Goal: Task Accomplishment & Management: Use online tool/utility

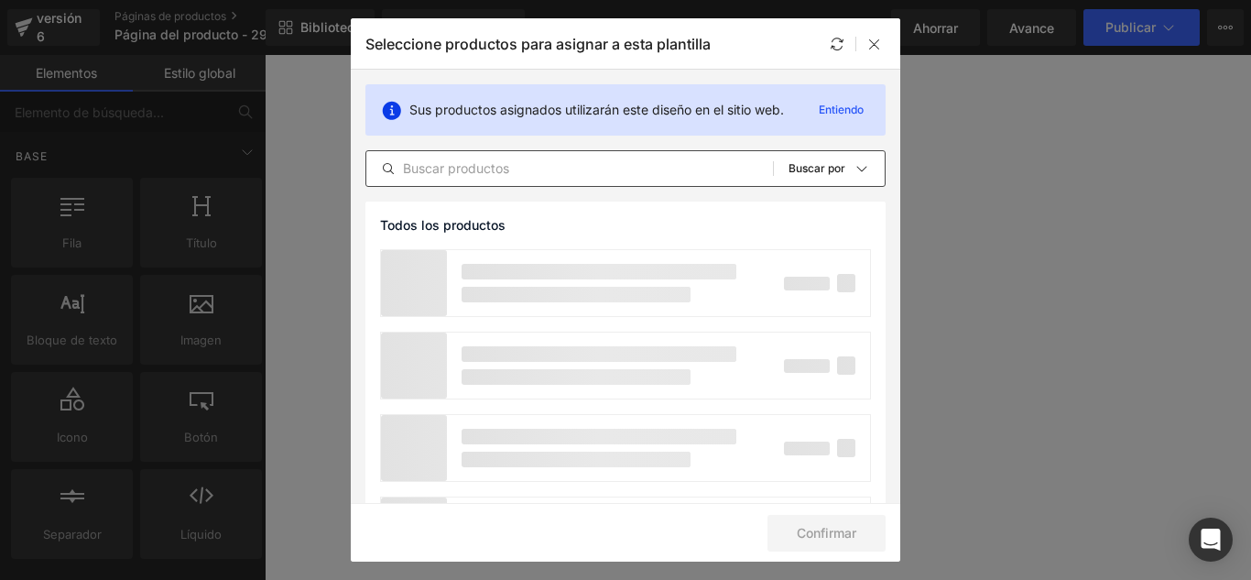
click at [557, 162] on input "text" at bounding box center [569, 168] width 406 height 22
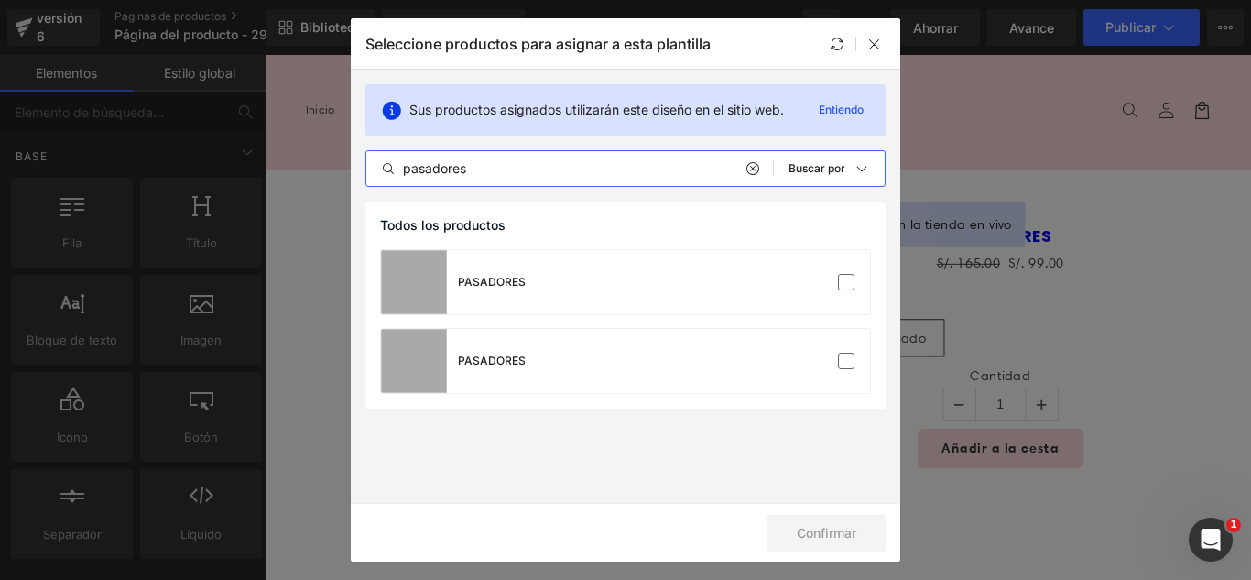
type input "pasadores"
click at [877, 40] on icon at bounding box center [874, 44] width 15 height 15
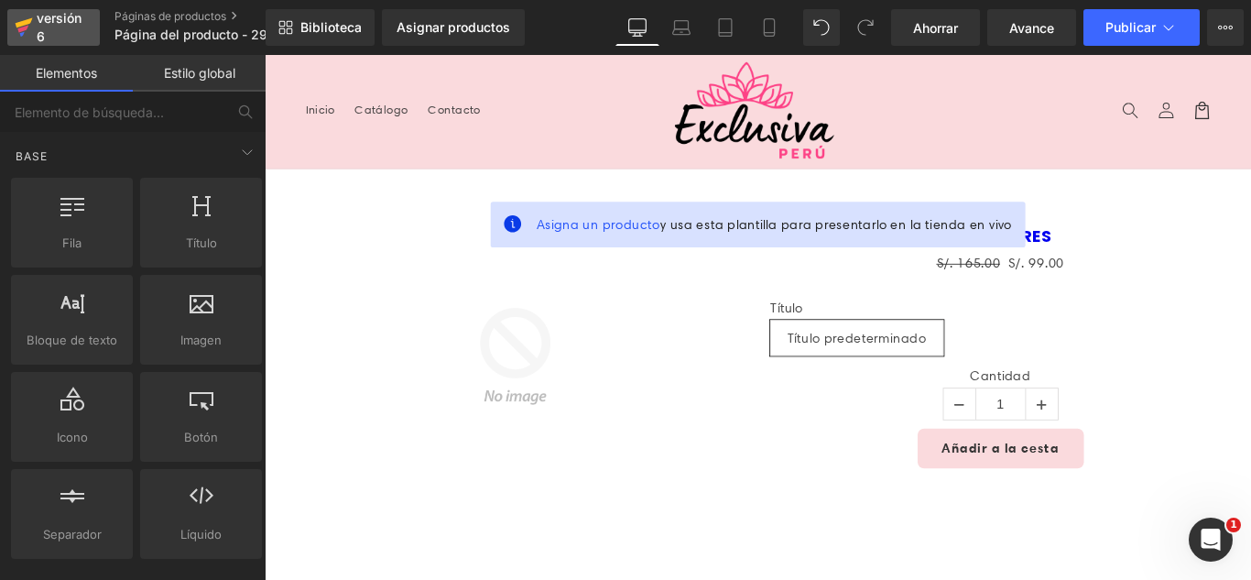
click at [48, 29] on div "versión 6" at bounding box center [61, 27] width 56 height 42
click at [408, 274] on img at bounding box center [546, 393] width 310 height 310
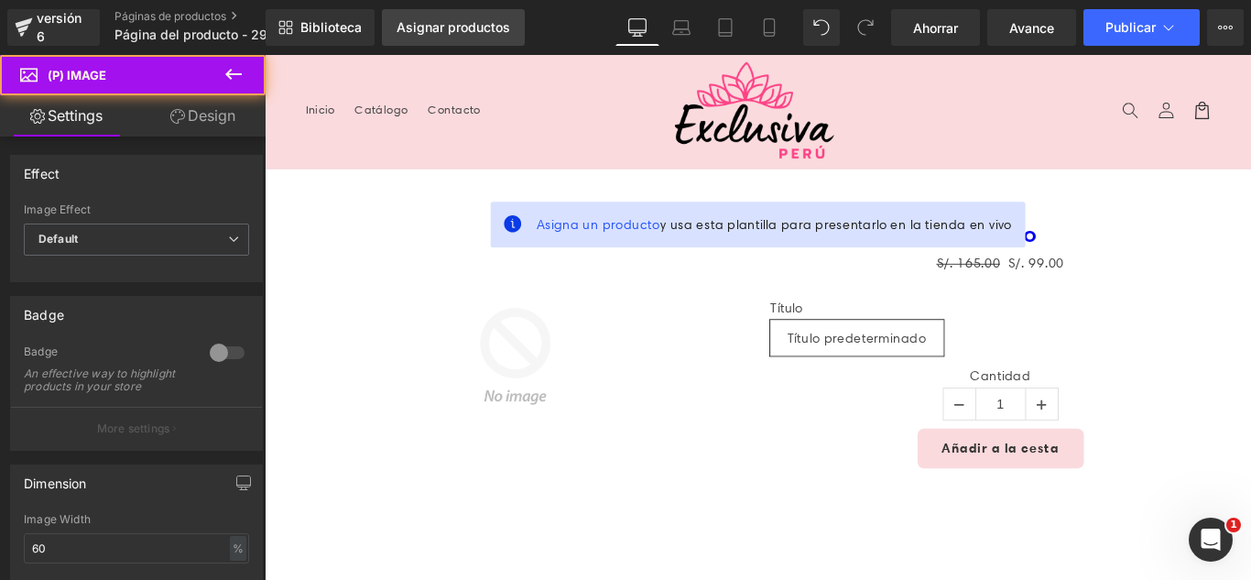
click at [438, 10] on link "Asignar productos" at bounding box center [453, 27] width 143 height 37
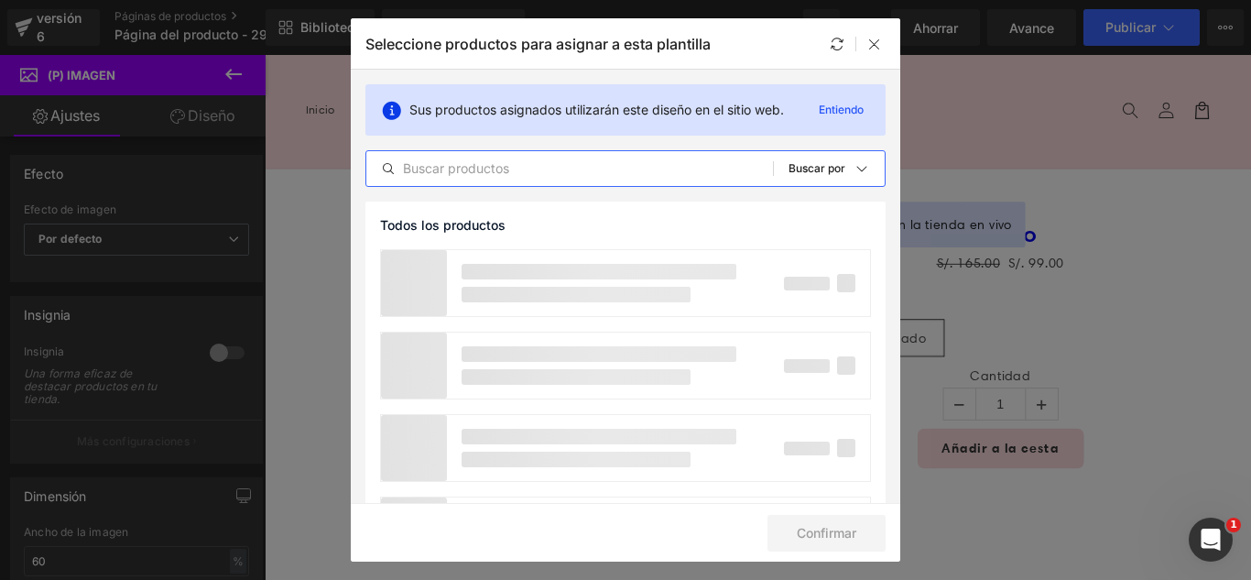
click at [486, 179] on input "text" at bounding box center [569, 168] width 406 height 22
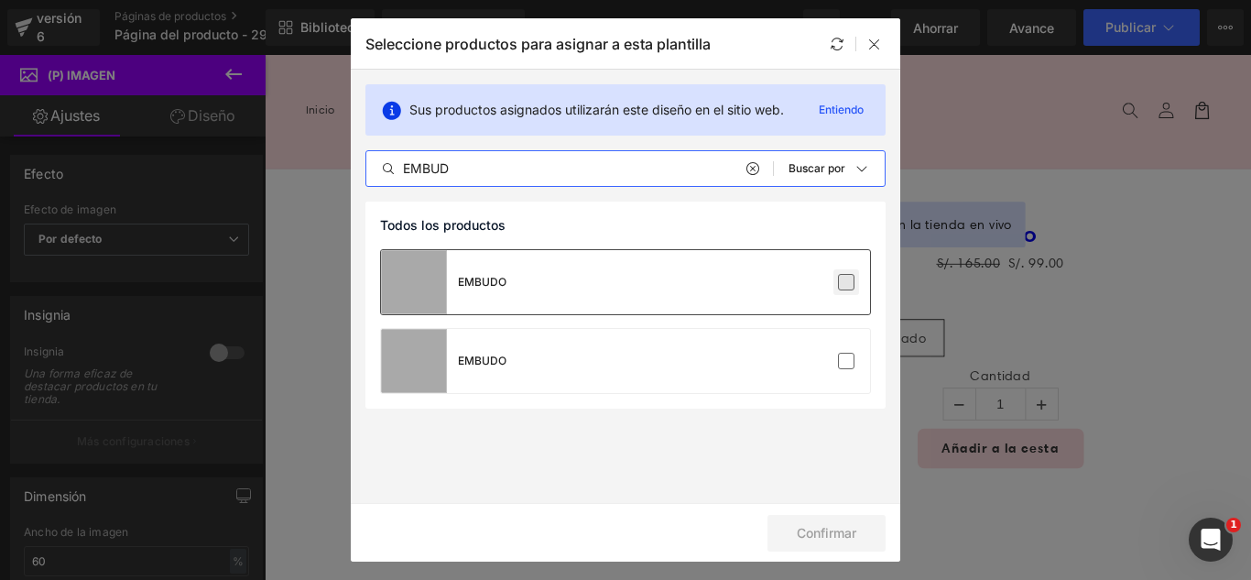
type input "EMBUD"
click at [849, 287] on label at bounding box center [846, 282] width 16 height 16
click at [846, 282] on input "checkbox" at bounding box center [846, 282] width 0 height 0
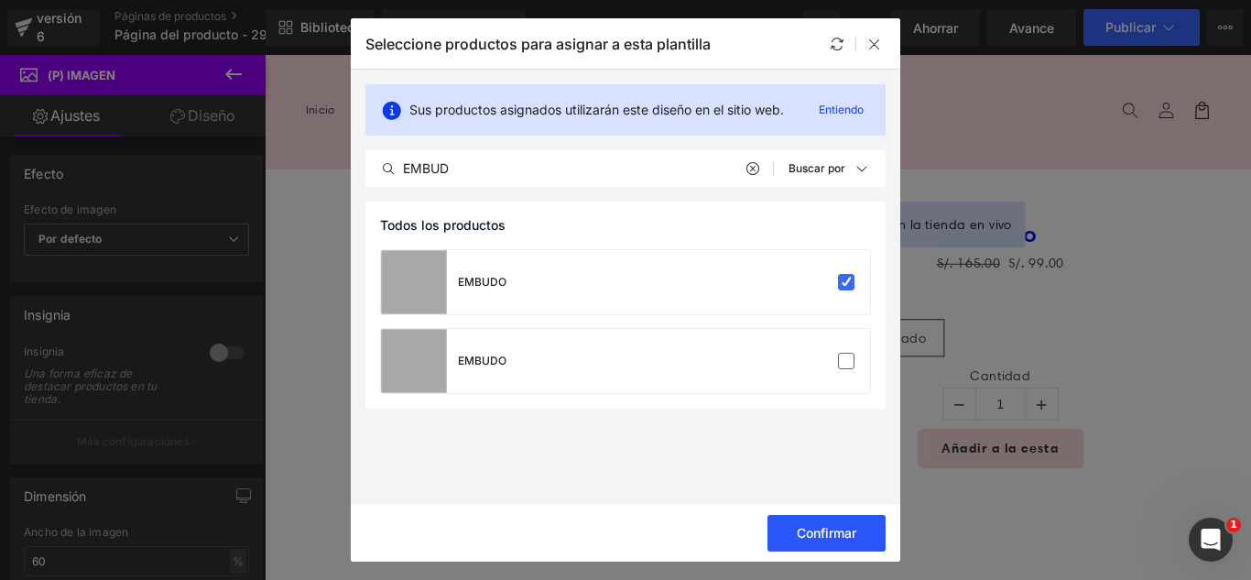
click at [798, 526] on font "Confirmar" at bounding box center [827, 533] width 60 height 16
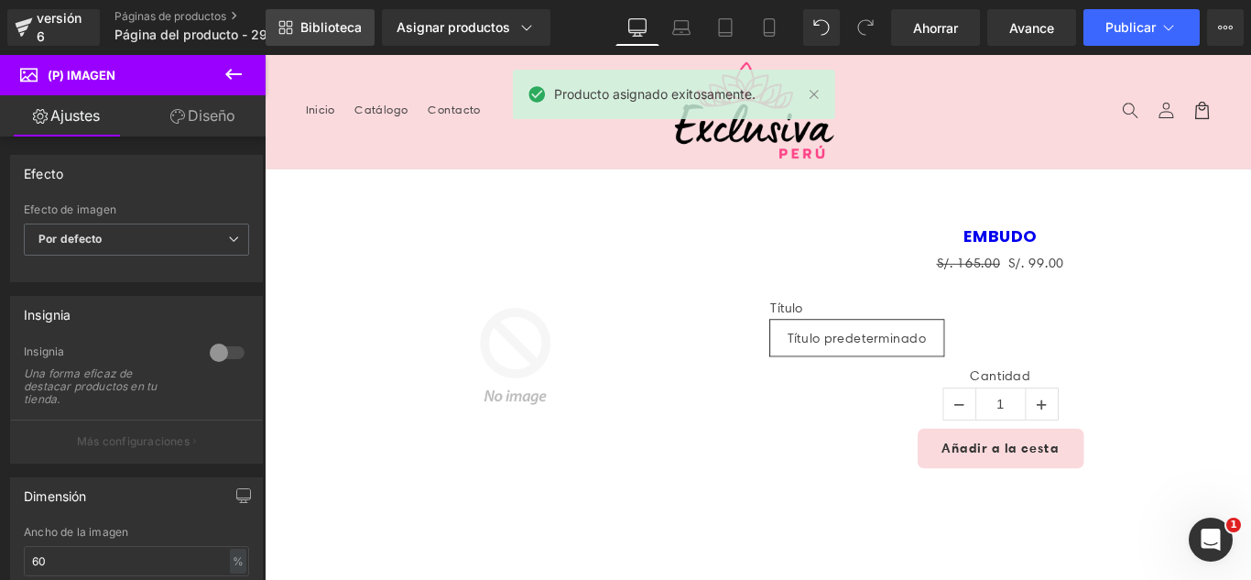
click at [345, 30] on font "Biblioteca" at bounding box center [330, 27] width 61 height 16
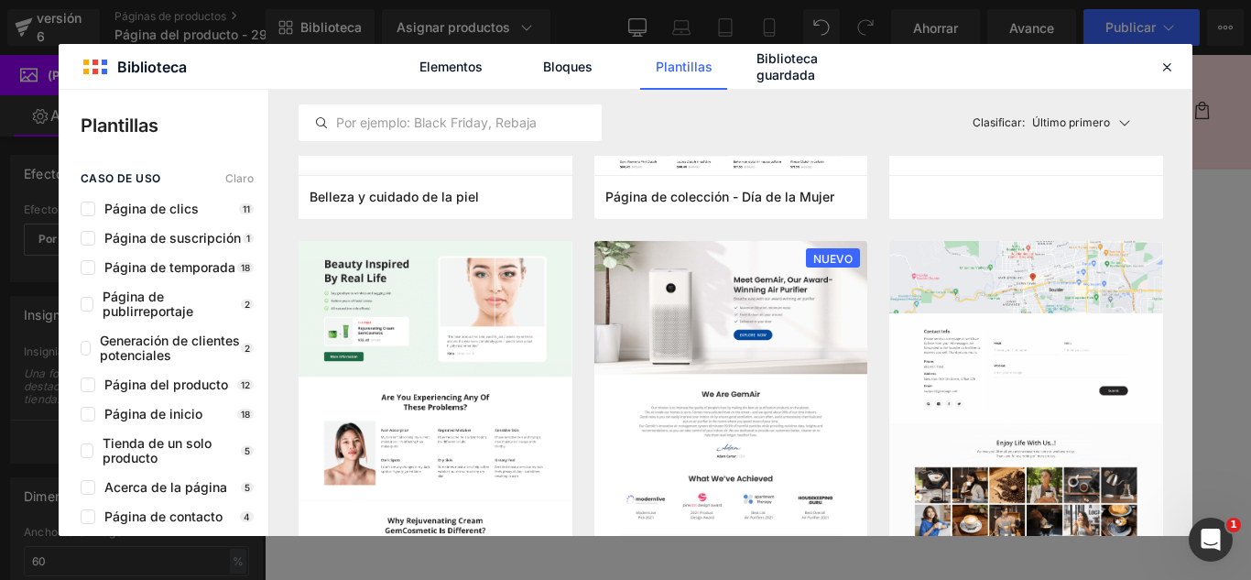
scroll to position [1648, 0]
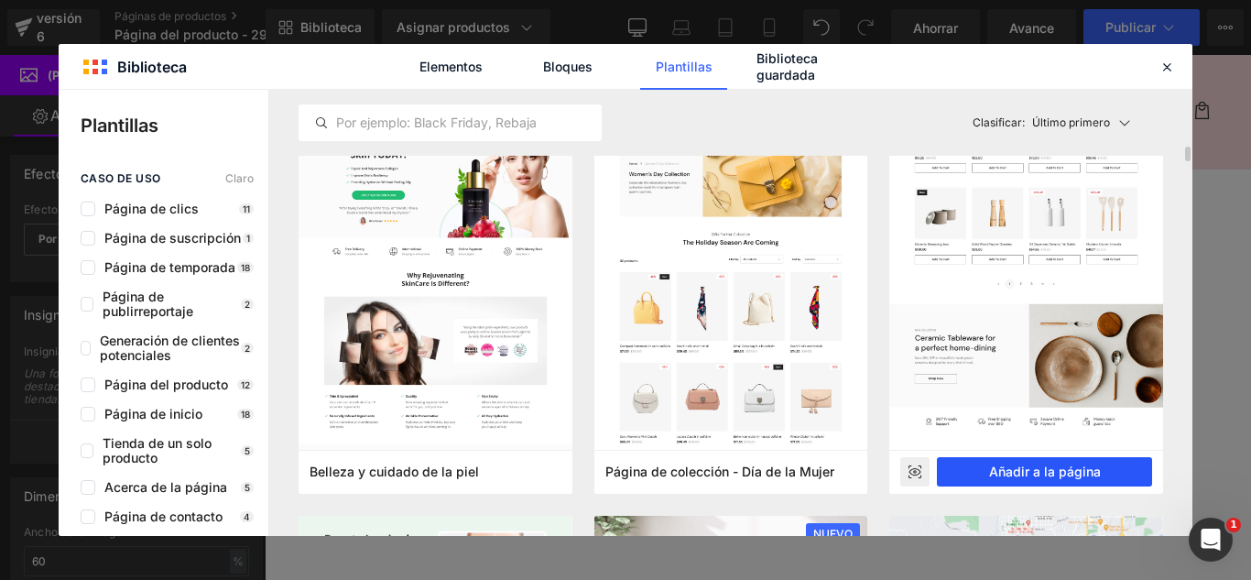
click at [1105, 469] on button "Añadir a la página" at bounding box center [1044, 471] width 215 height 29
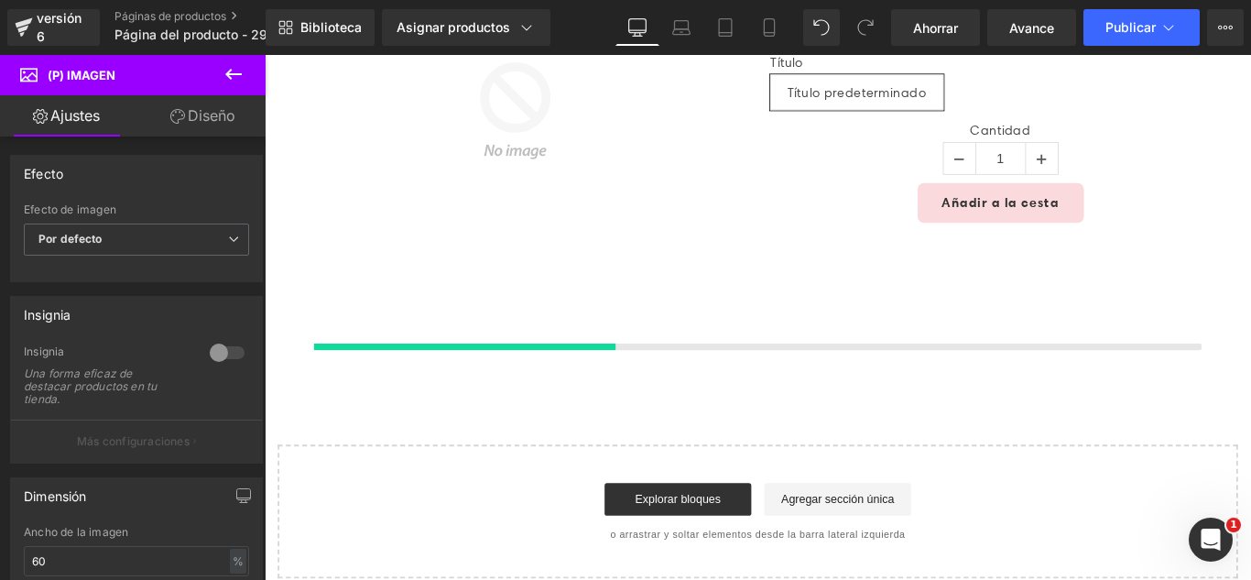
scroll to position [0, 0]
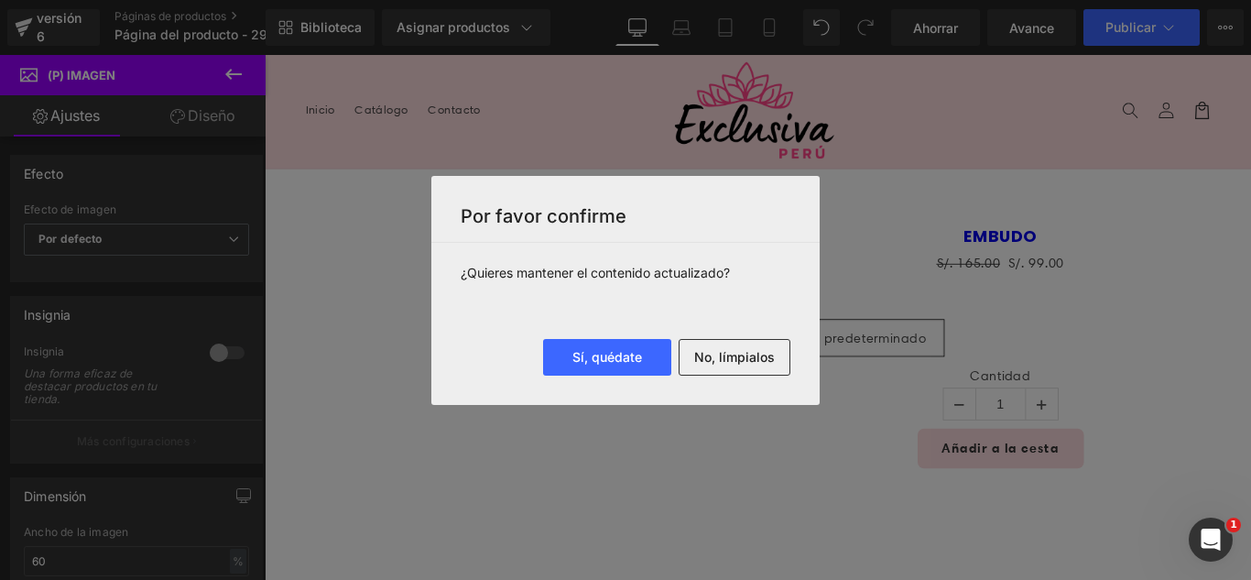
click at [737, 364] on button "No, límpialos" at bounding box center [734, 357] width 112 height 37
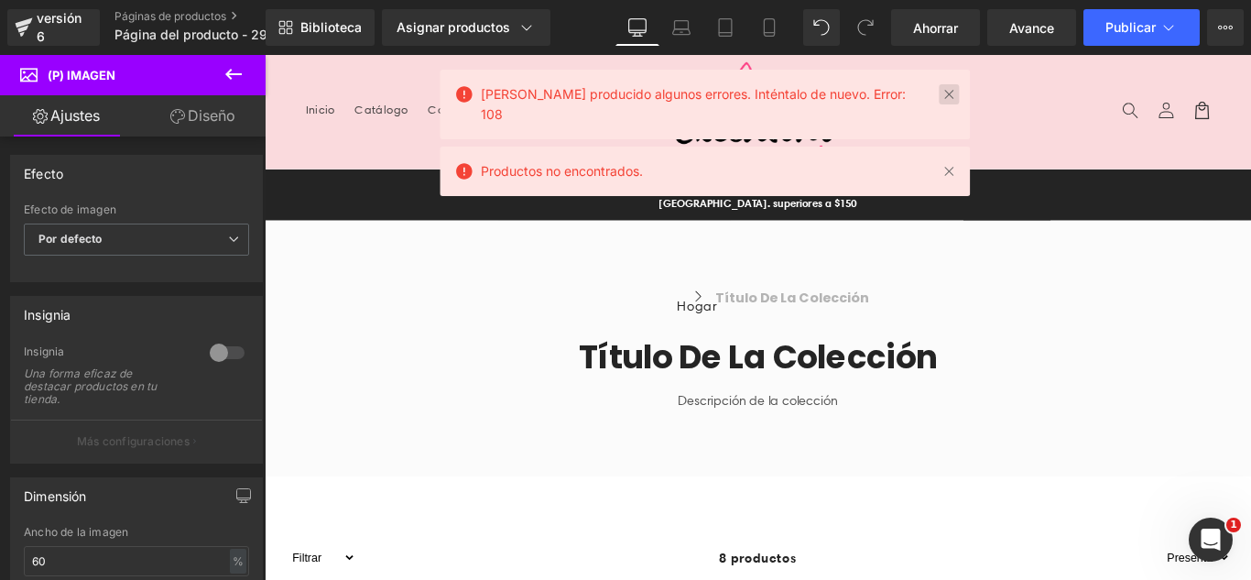
click at [938, 92] on link at bounding box center [948, 94] width 20 height 20
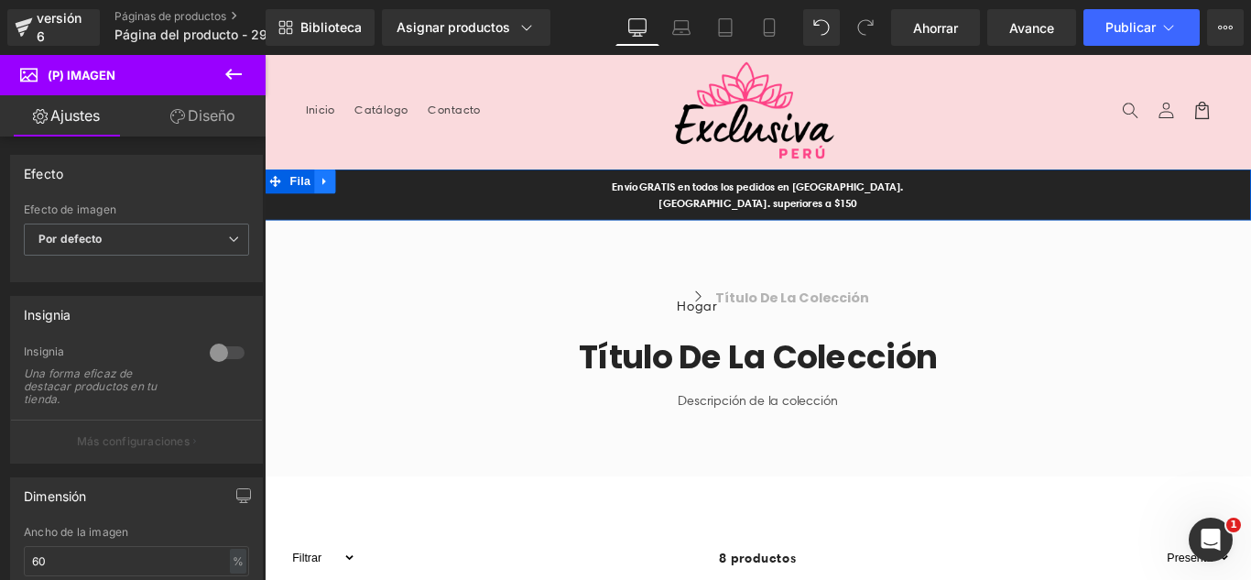
click at [326, 191] on icon at bounding box center [332, 197] width 13 height 14
click at [374, 200] on icon at bounding box center [380, 196] width 13 height 13
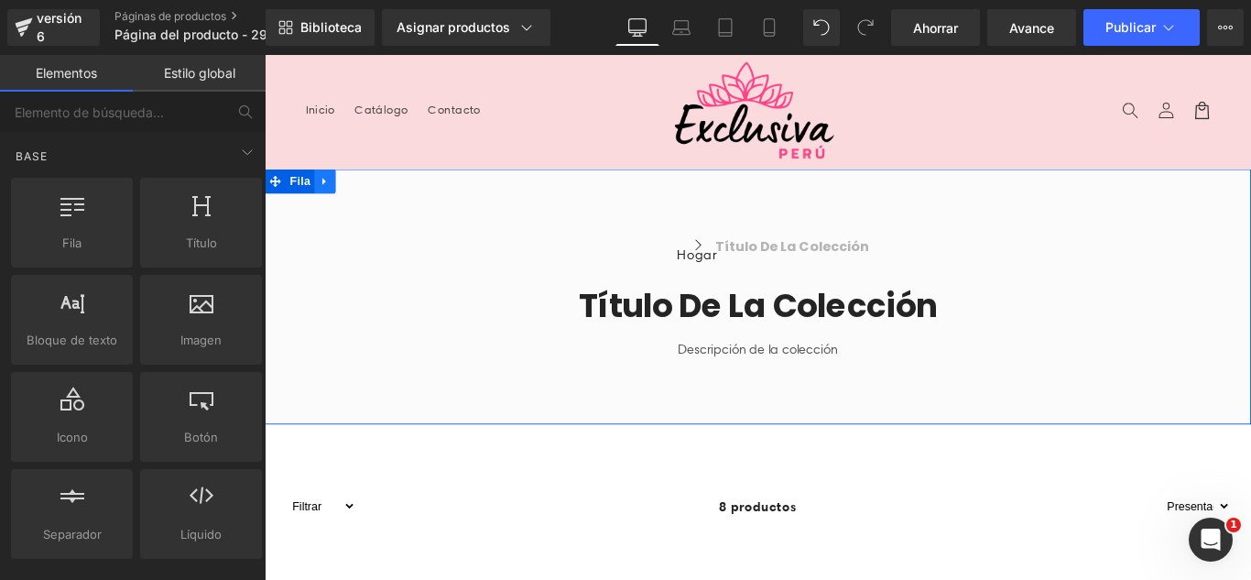
click at [326, 198] on icon at bounding box center [332, 197] width 13 height 14
click at [374, 202] on icon at bounding box center [380, 197] width 13 height 14
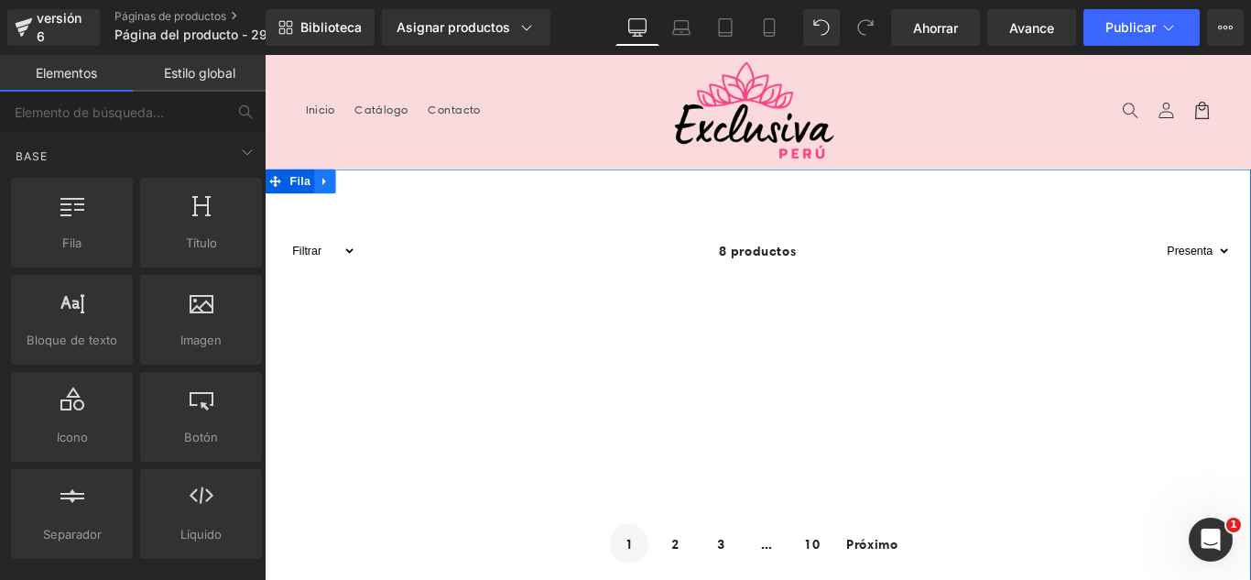
click at [329, 202] on icon at bounding box center [332, 197] width 13 height 14
click at [374, 203] on link at bounding box center [380, 196] width 24 height 27
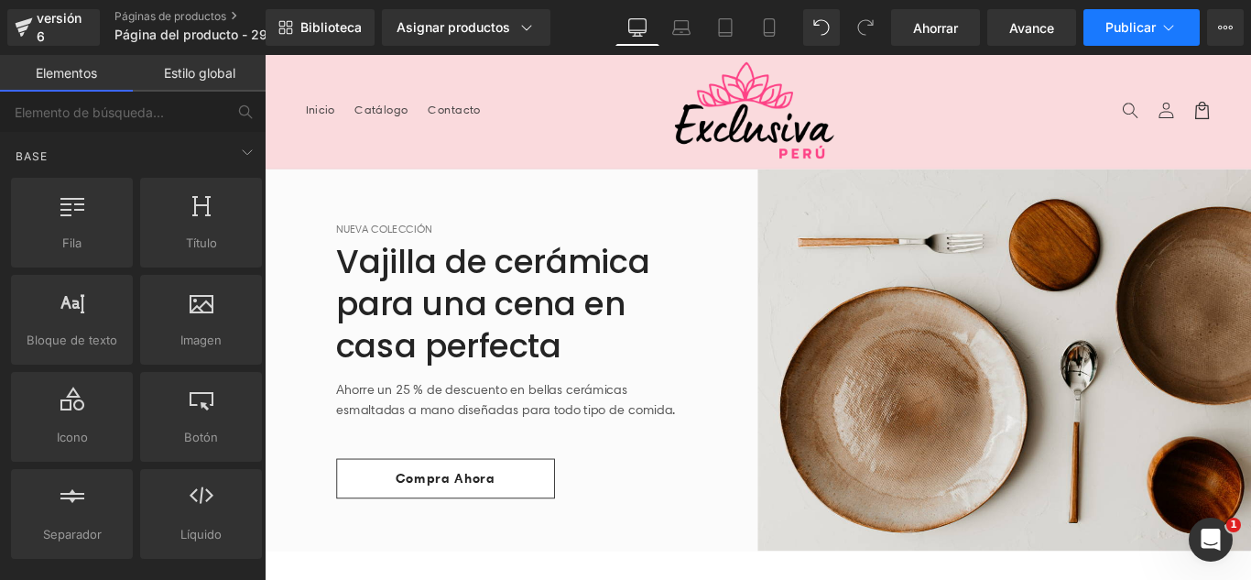
click at [1153, 30] on font "Publicar" at bounding box center [1130, 27] width 50 height 16
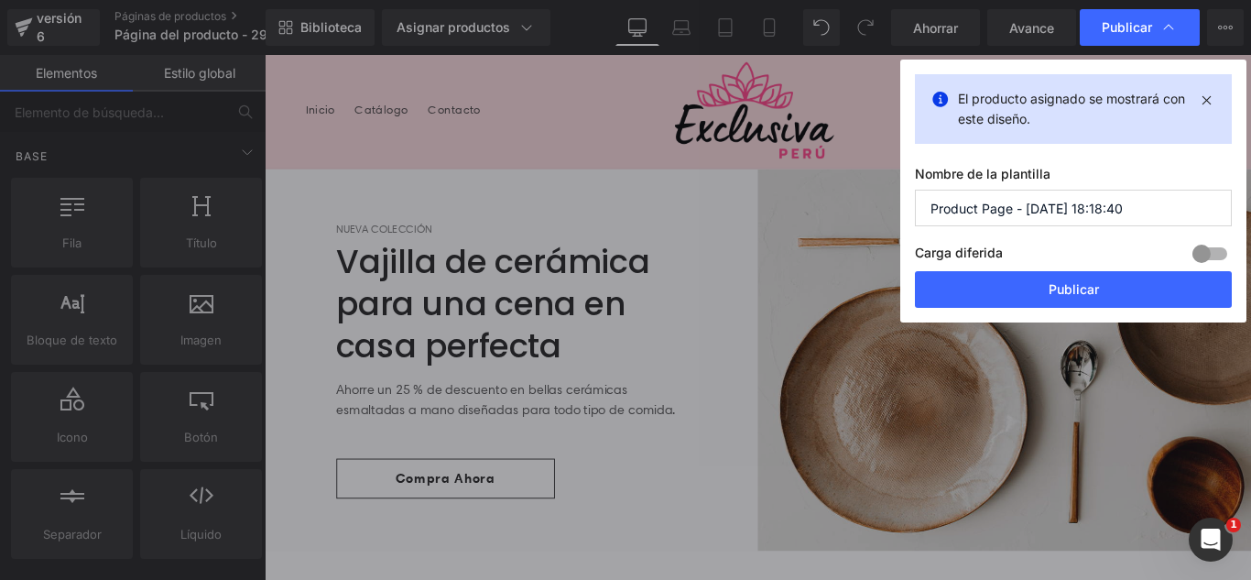
click at [1141, 201] on input "Product Page - [DATE] 18:18:40" at bounding box center [1073, 208] width 317 height 37
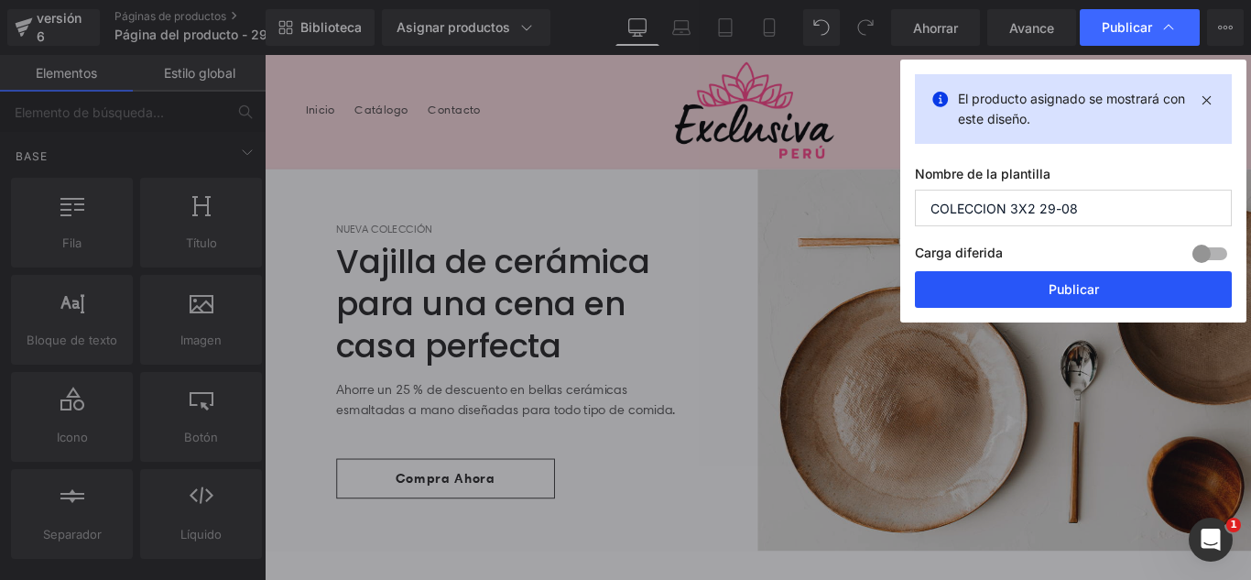
type input "COLECCION 3X2 29-08"
click at [1097, 288] on font "Publicar" at bounding box center [1073, 289] width 50 height 16
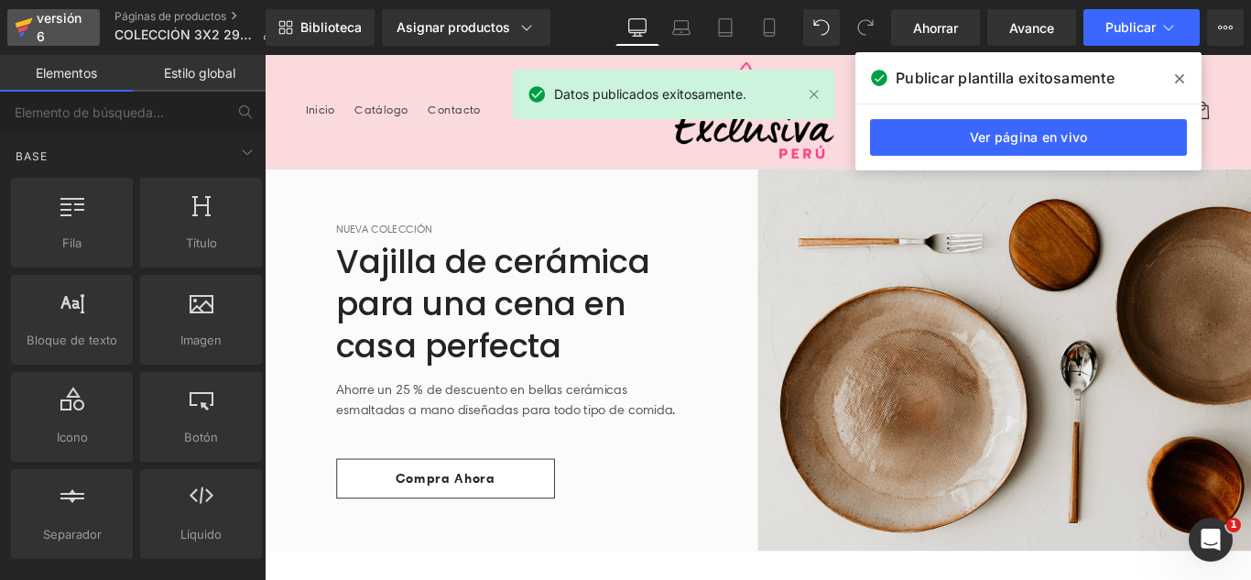
click at [61, 27] on div "versión 6" at bounding box center [61, 27] width 56 height 42
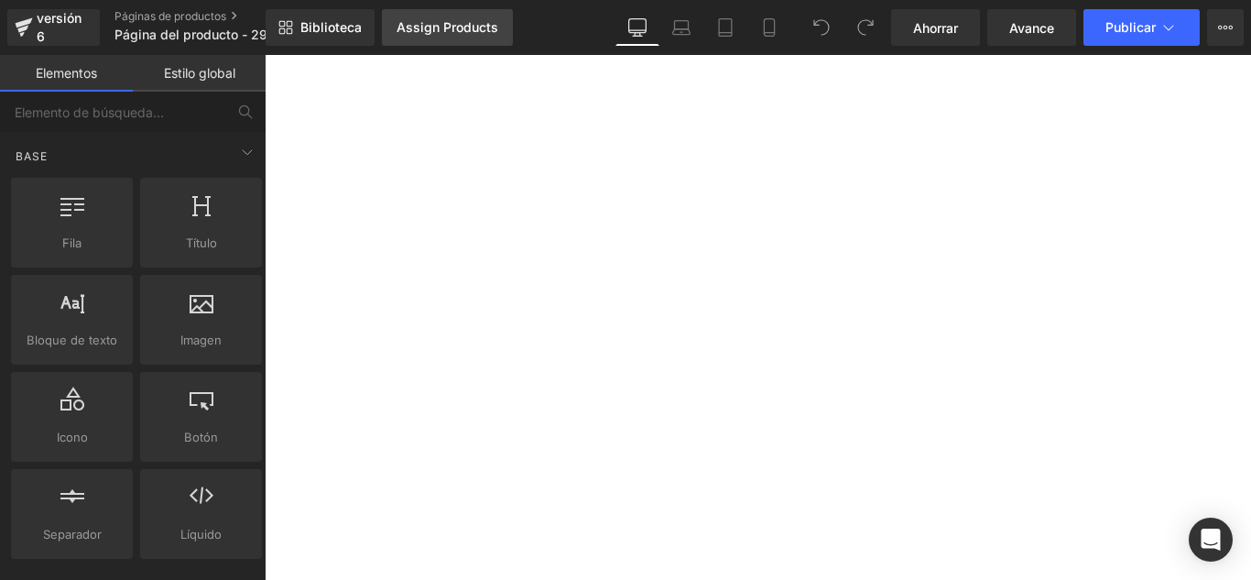
click at [435, 29] on div "Assign Products" at bounding box center [447, 27] width 102 height 15
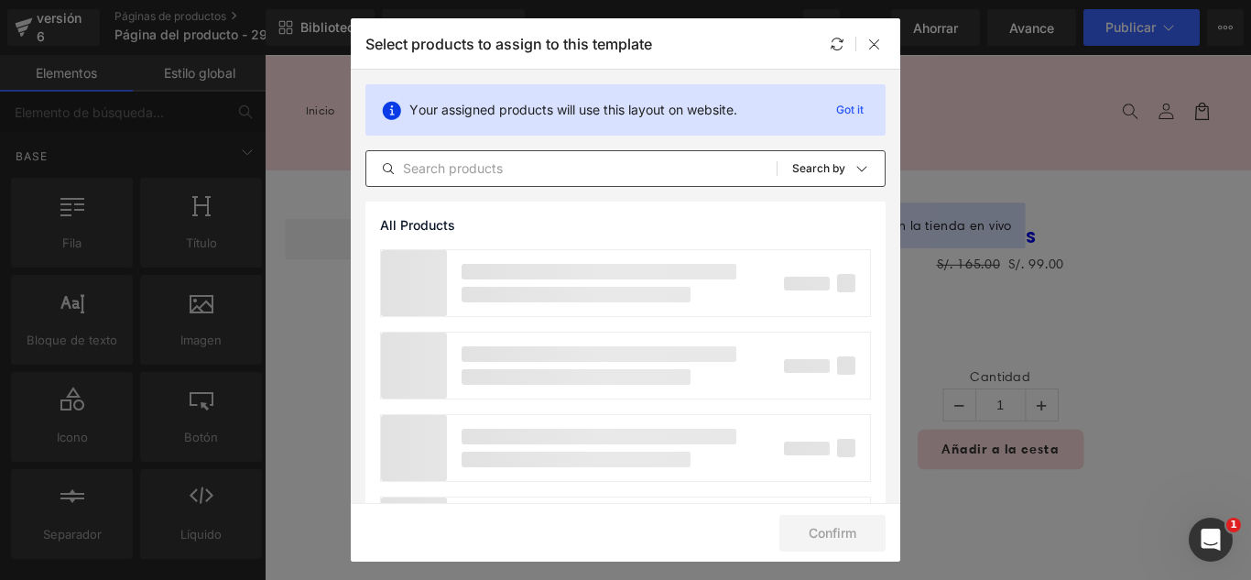
click at [540, 172] on input "text" at bounding box center [571, 168] width 410 height 22
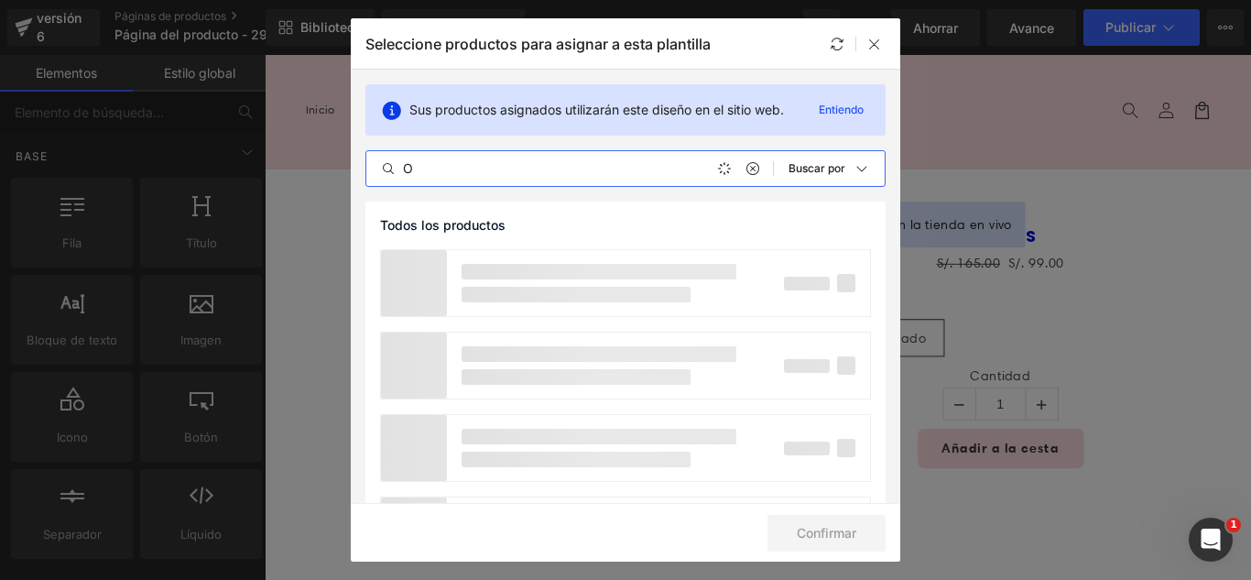
type input "OJ"
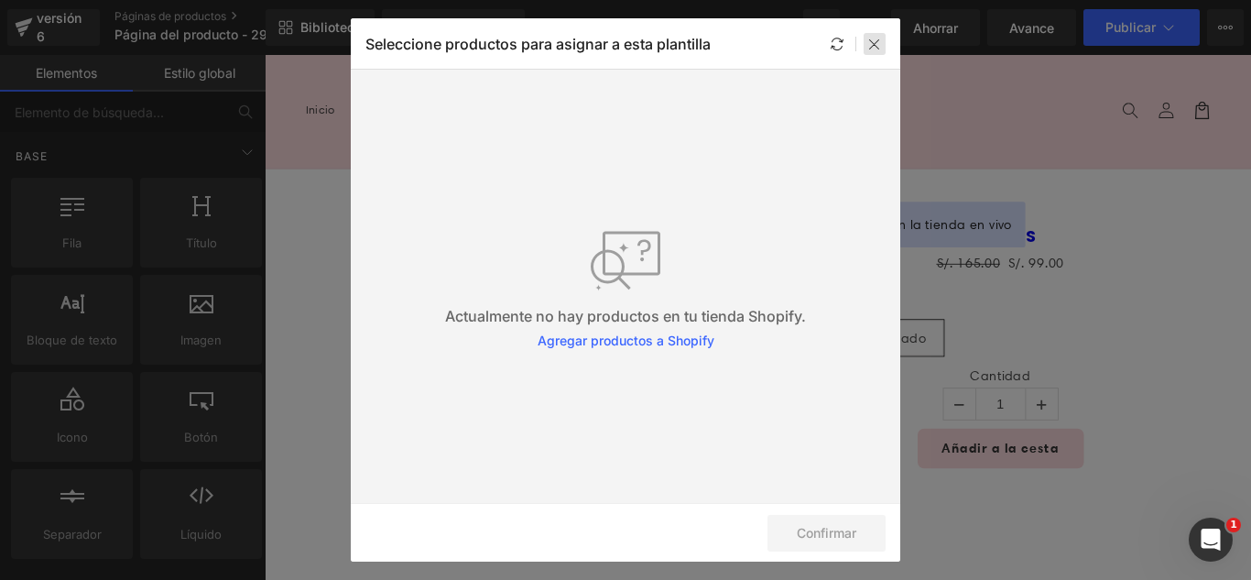
click at [872, 50] on icon at bounding box center [874, 44] width 15 height 15
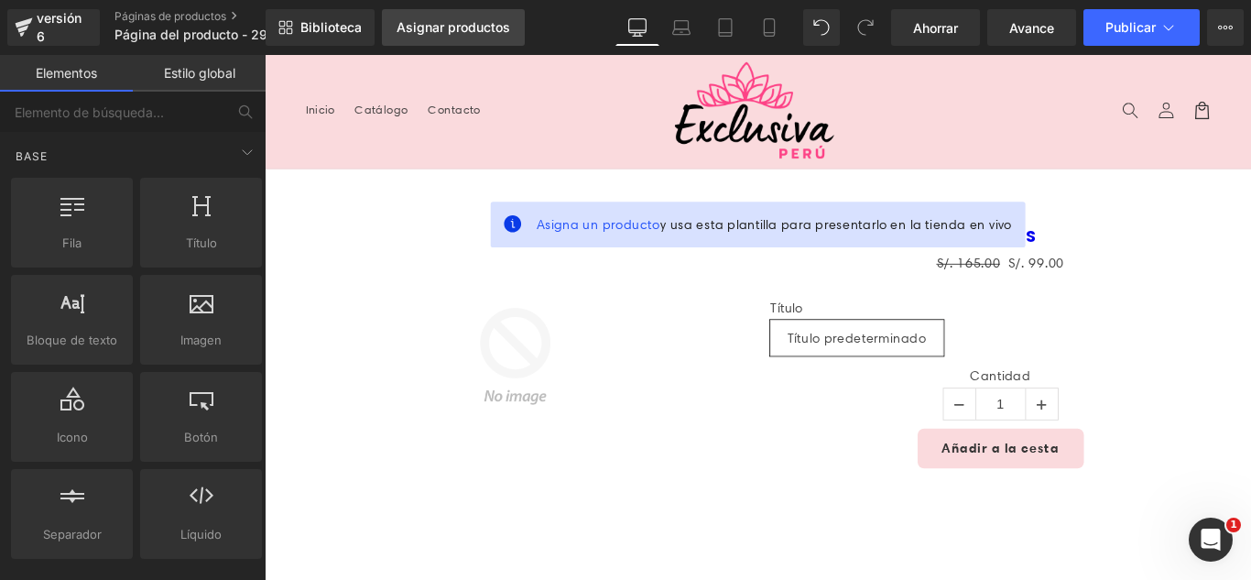
click at [470, 36] on link "Asignar productos" at bounding box center [453, 27] width 143 height 37
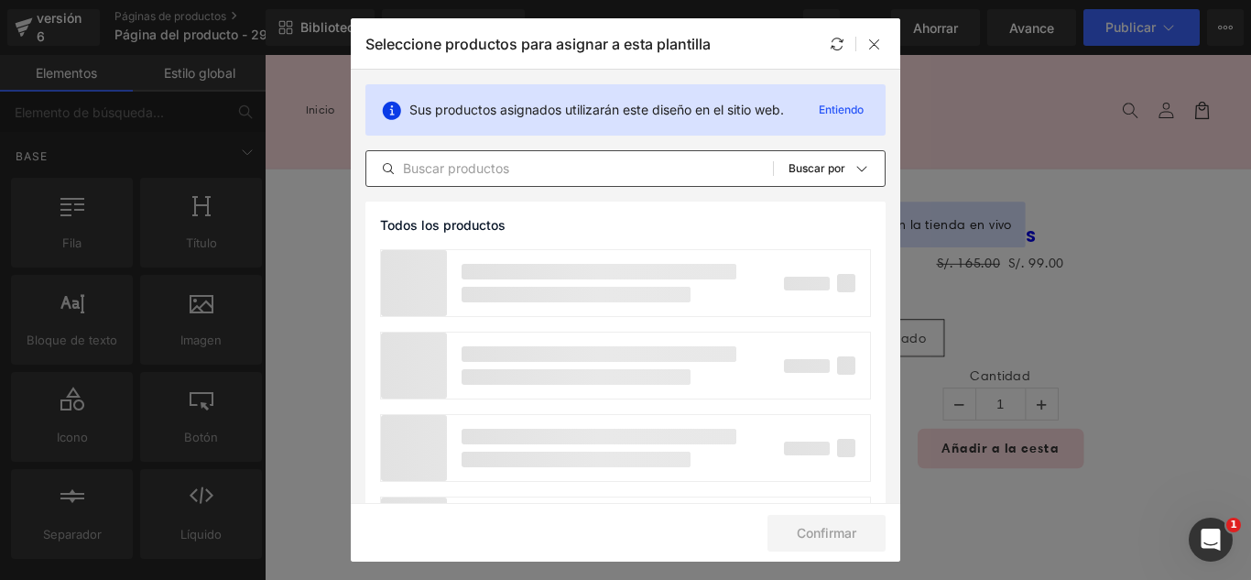
click at [539, 169] on input "text" at bounding box center [569, 168] width 406 height 22
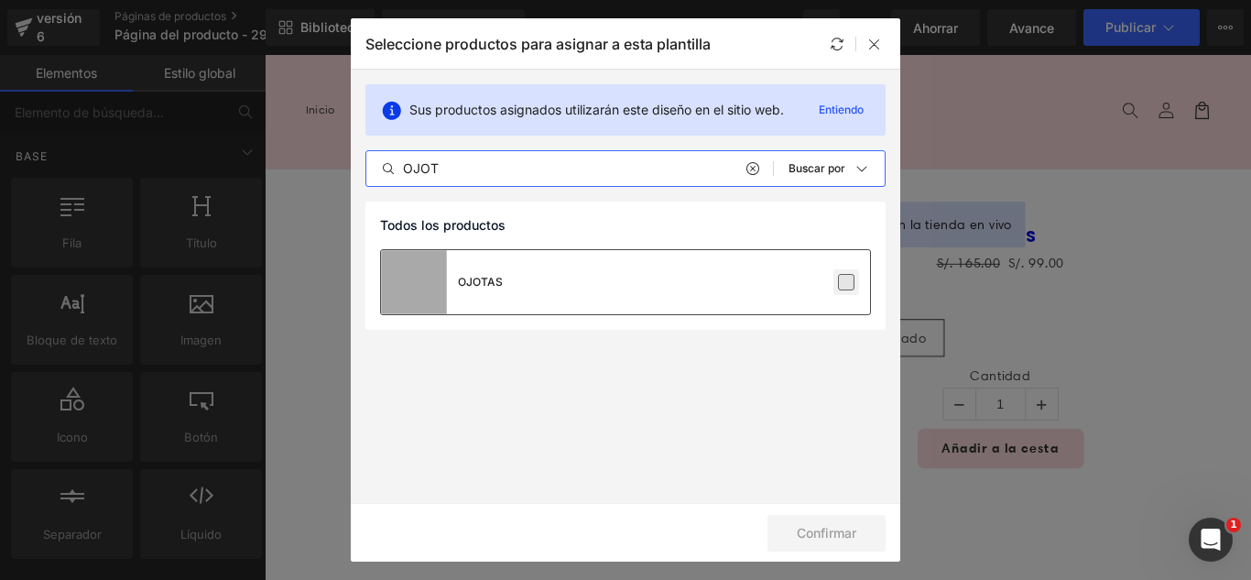
type input "OJOT"
click at [848, 283] on label at bounding box center [846, 282] width 16 height 16
click at [846, 282] on input "checkbox" at bounding box center [846, 282] width 0 height 0
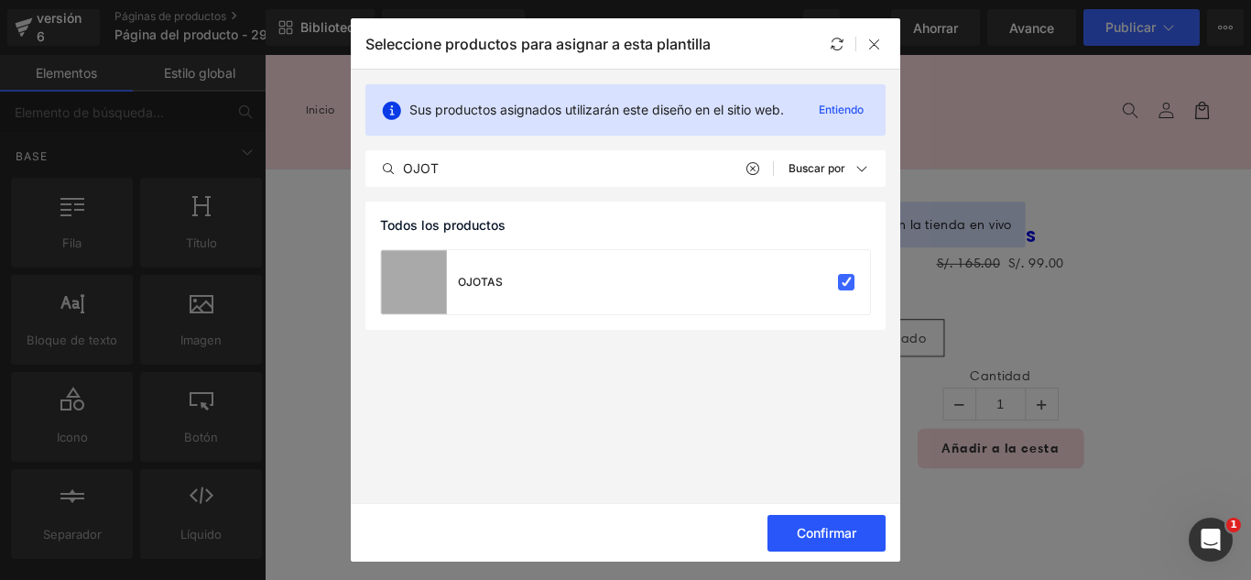
click at [862, 531] on button "Confirmar" at bounding box center [826, 533] width 118 height 37
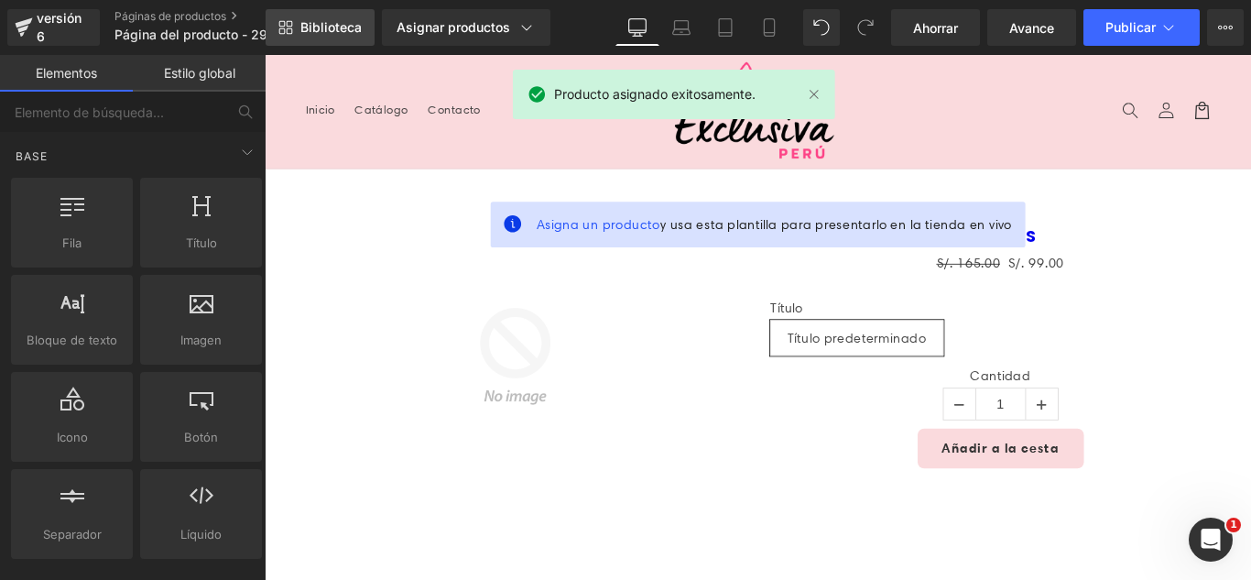
click at [323, 27] on font "Biblioteca" at bounding box center [330, 27] width 61 height 16
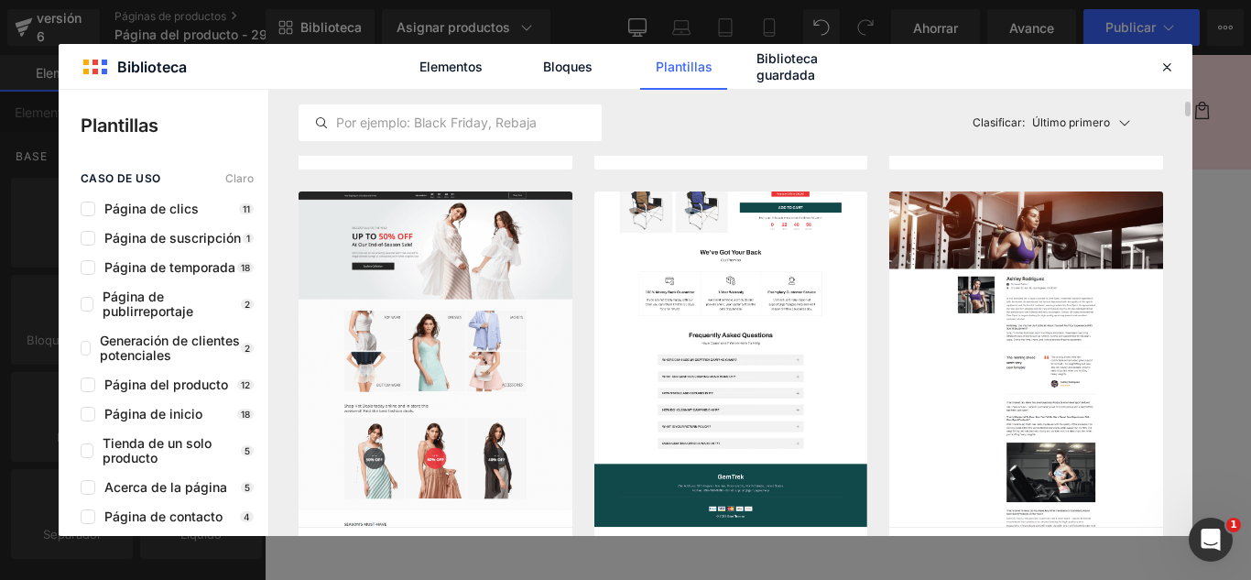
scroll to position [641, 0]
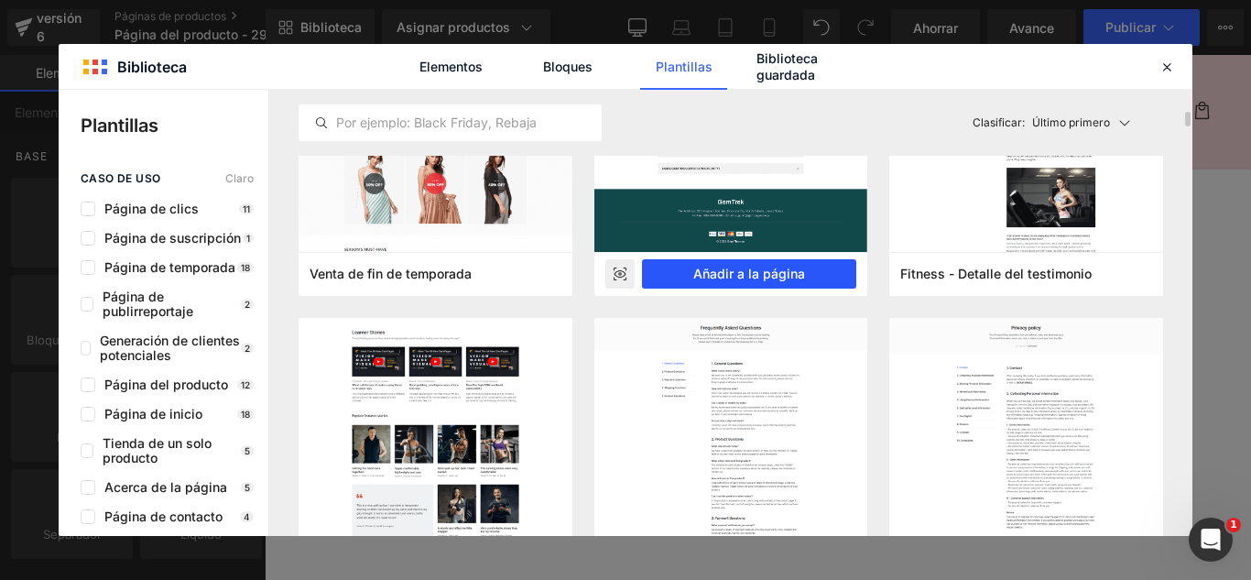
click at [800, 278] on font "Añadir a la página" at bounding box center [749, 274] width 112 height 16
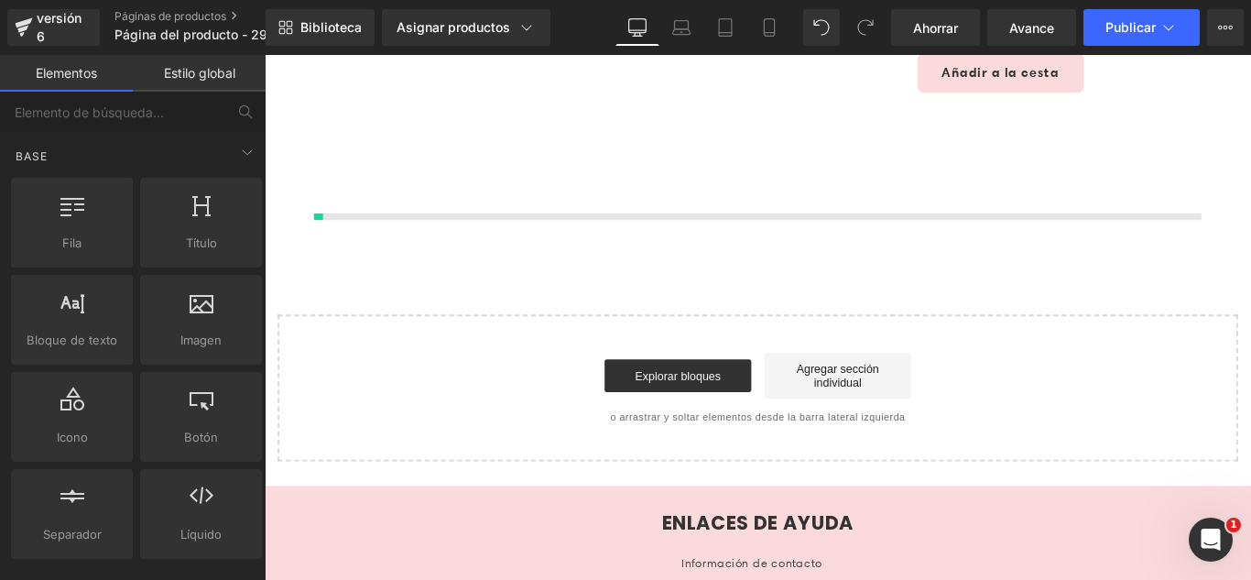
scroll to position [435, 0]
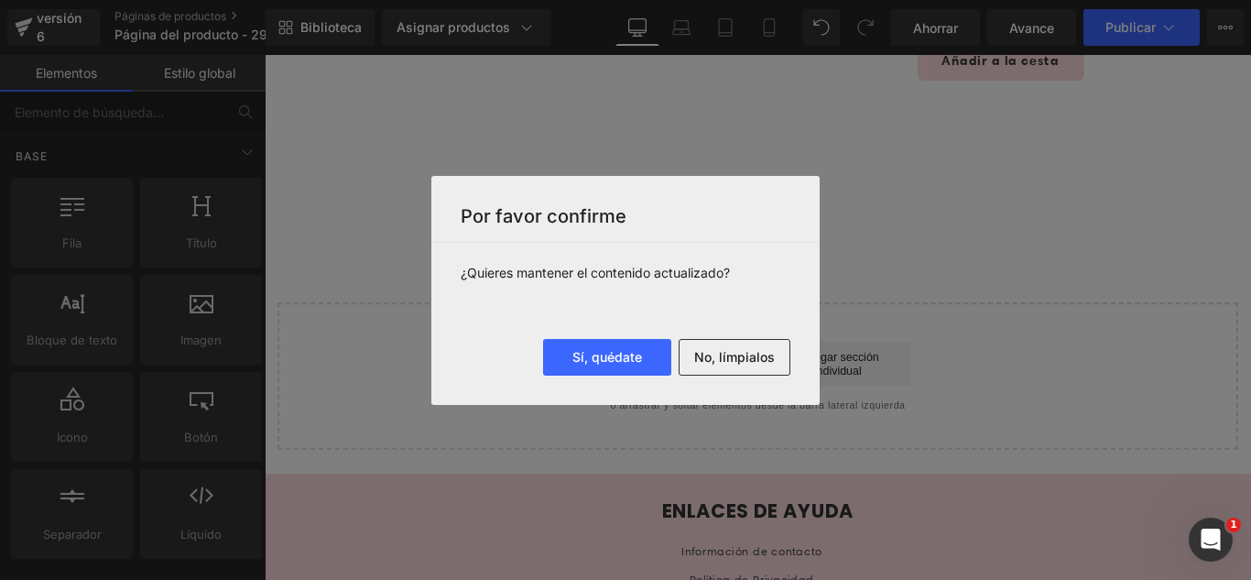
click at [767, 352] on font "No, límpialos" at bounding box center [734, 357] width 81 height 16
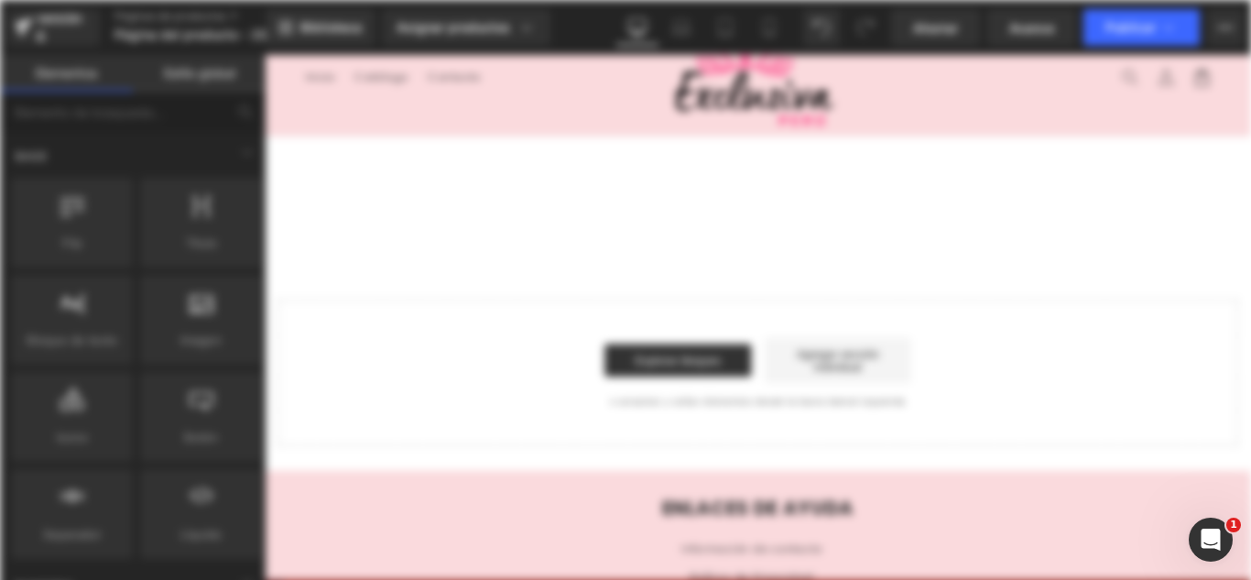
scroll to position [0, 0]
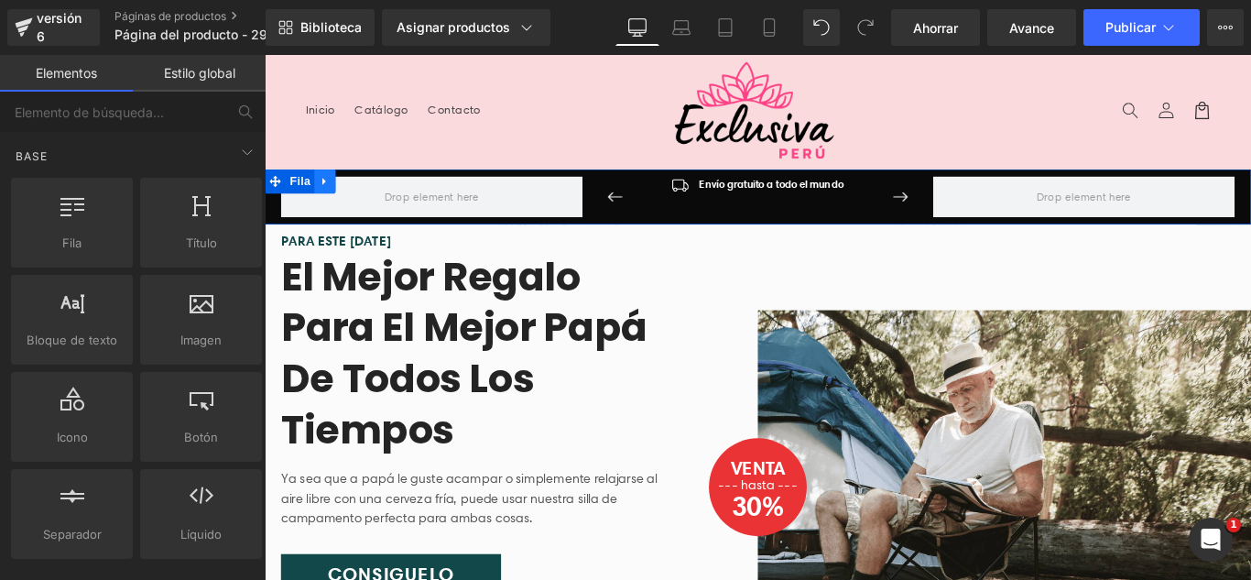
click at [326, 193] on icon at bounding box center [332, 197] width 13 height 14
click at [374, 193] on icon at bounding box center [380, 196] width 13 height 13
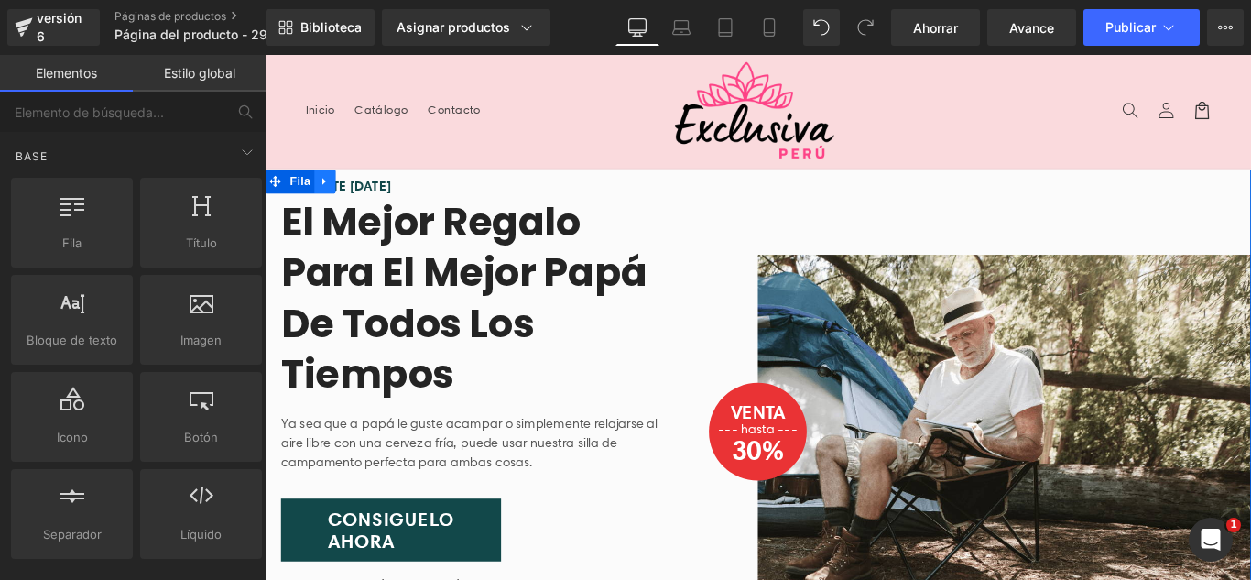
click at [328, 198] on icon at bounding box center [332, 197] width 13 height 14
click at [374, 192] on icon at bounding box center [380, 196] width 13 height 13
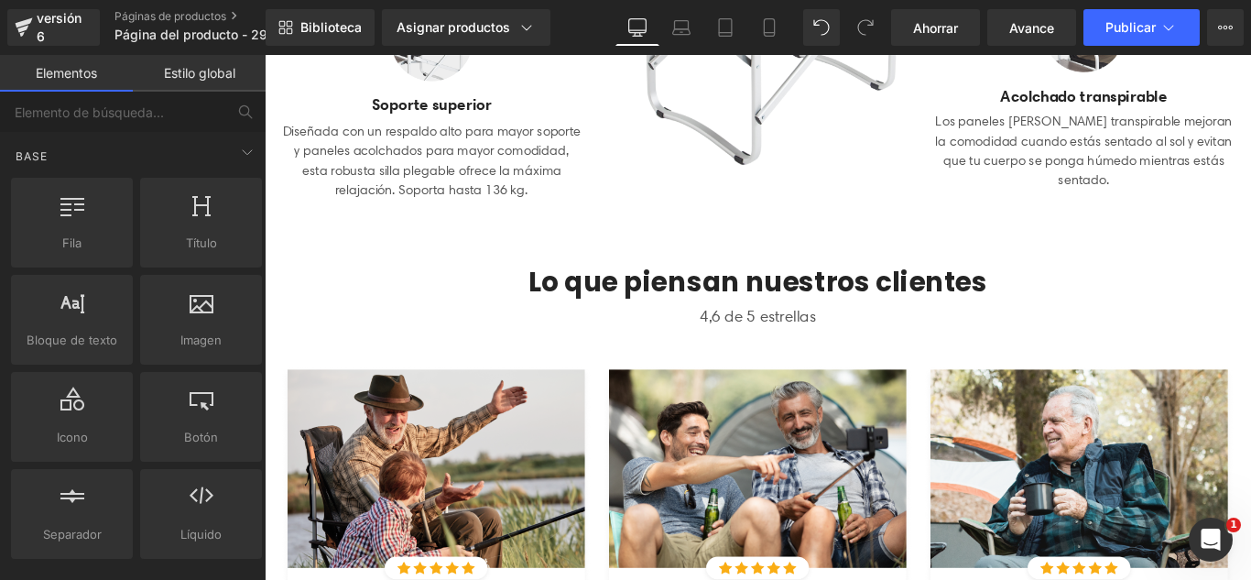
scroll to position [641, 0]
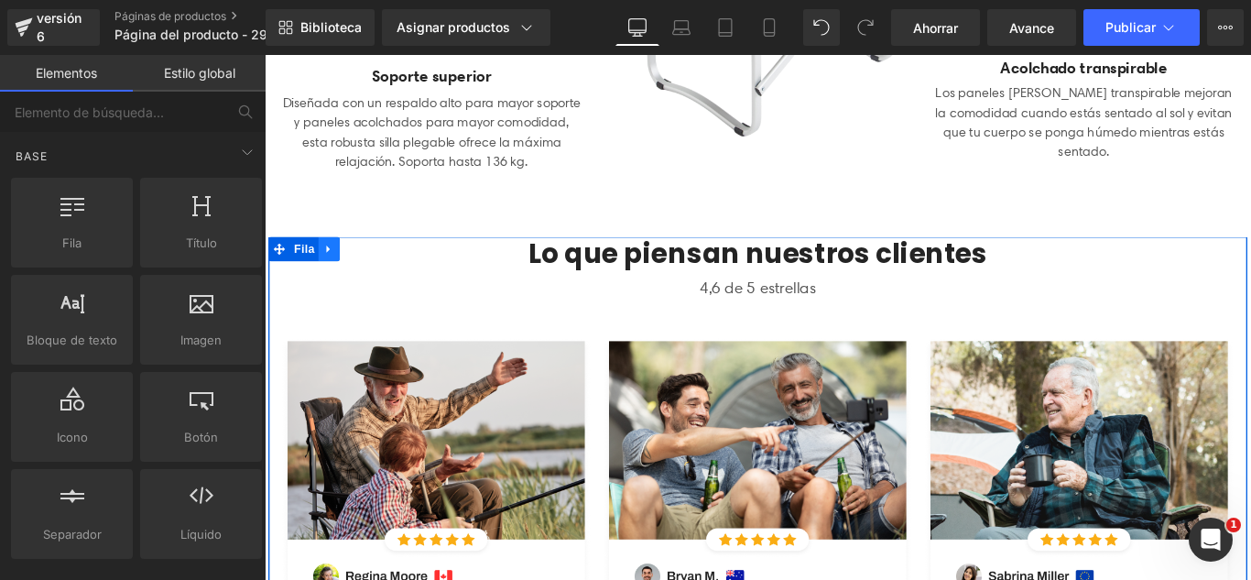
click at [341, 278] on link at bounding box center [337, 272] width 24 height 27
click at [374, 276] on link at bounding box center [385, 272] width 24 height 27
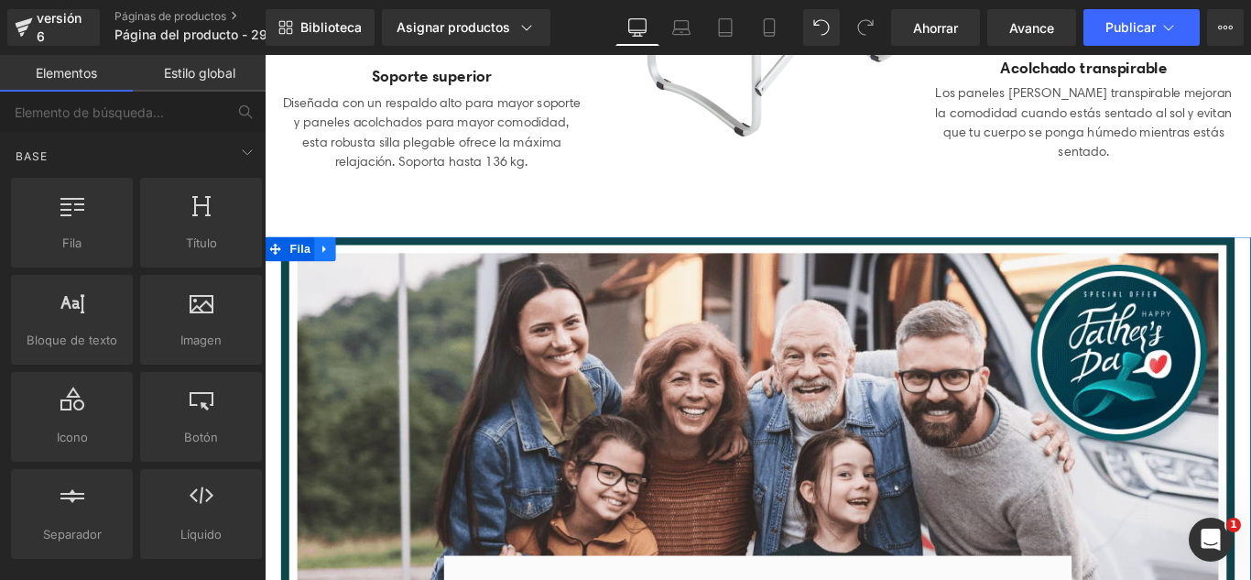
click at [328, 269] on icon at bounding box center [332, 273] width 13 height 14
click at [374, 277] on icon at bounding box center [380, 272] width 13 height 13
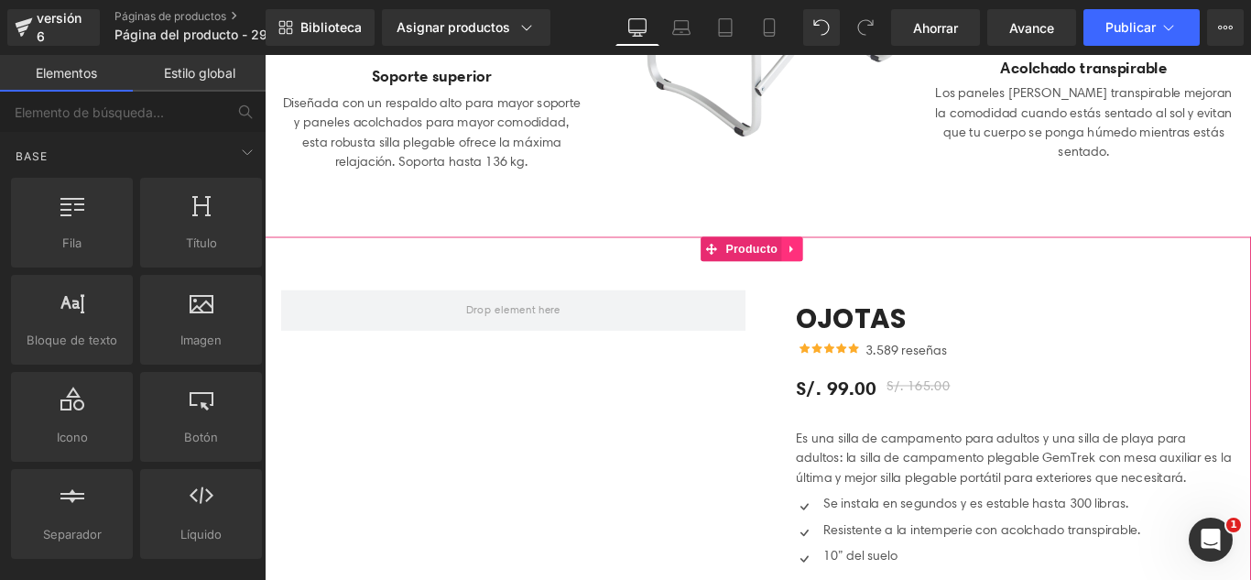
click at [854, 280] on link at bounding box center [857, 272] width 24 height 27
click at [871, 275] on icon at bounding box center [868, 273] width 13 height 14
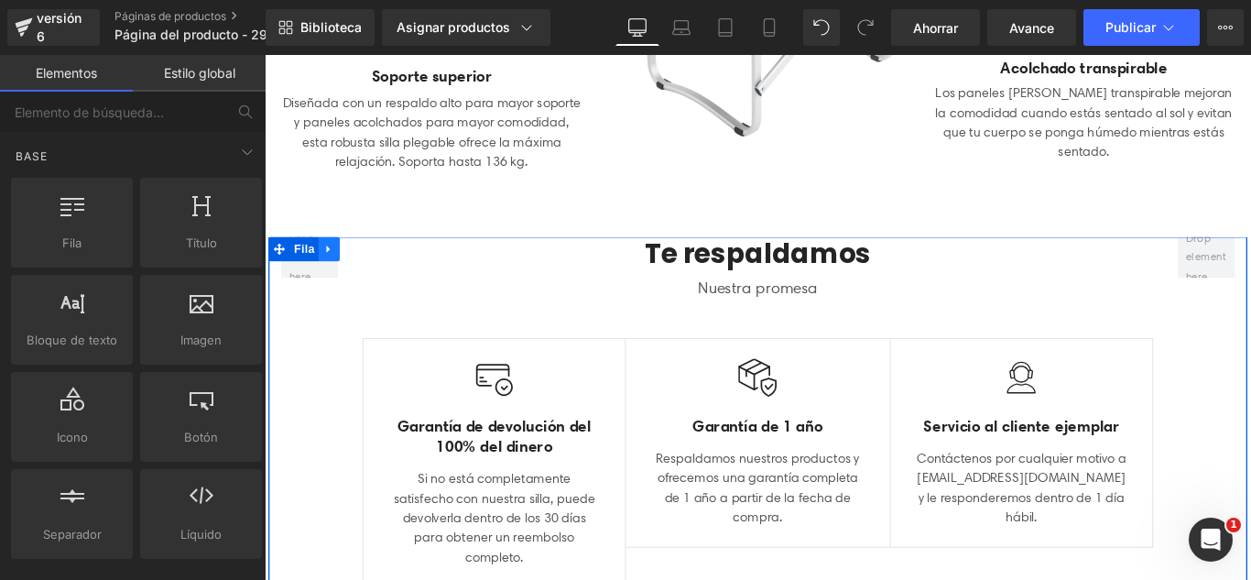
click at [336, 273] on icon at bounding box center [337, 273] width 13 height 14
click at [378, 274] on icon at bounding box center [384, 272] width 13 height 13
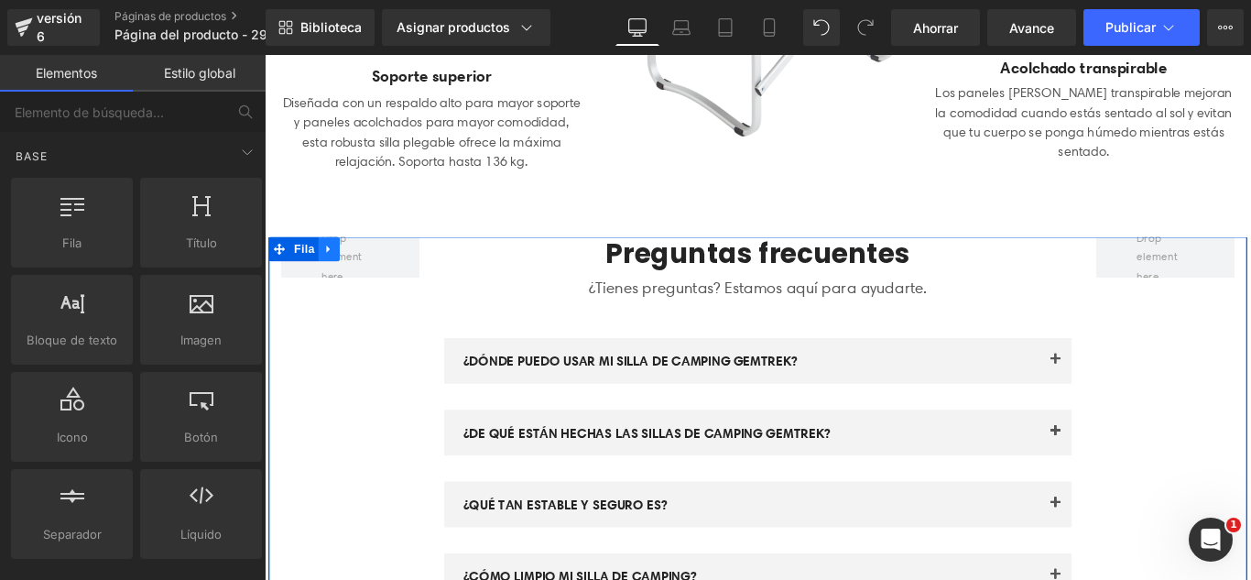
click at [335, 277] on icon at bounding box center [337, 273] width 13 height 14
click at [378, 273] on icon at bounding box center [384, 272] width 13 height 13
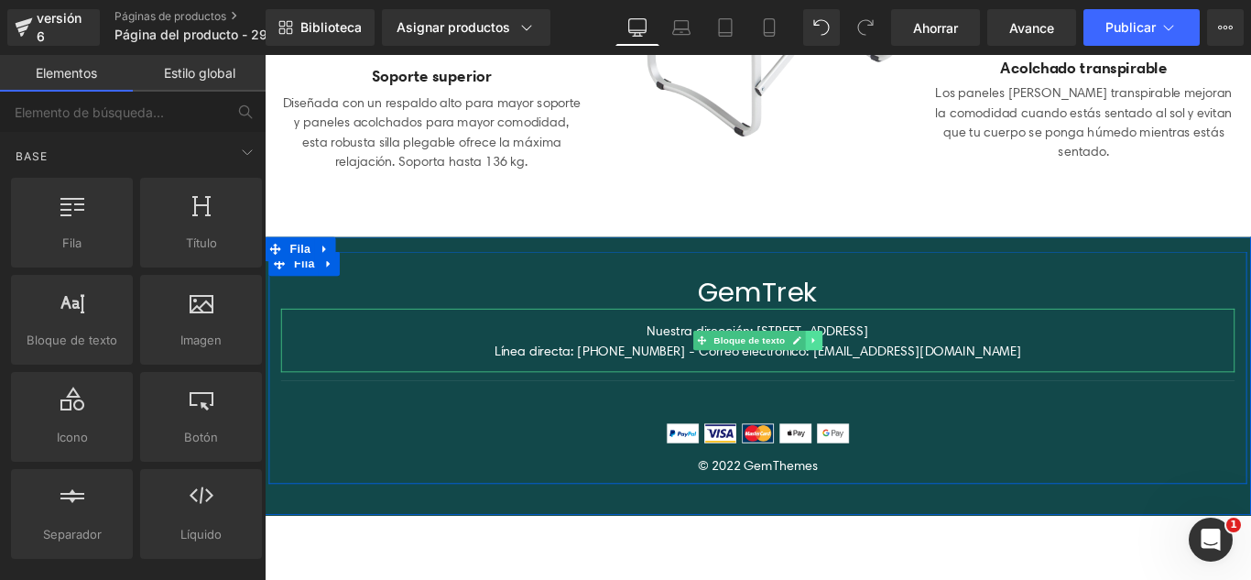
click at [879, 384] on link at bounding box center [881, 375] width 19 height 22
click at [890, 377] on link at bounding box center [891, 375] width 19 height 22
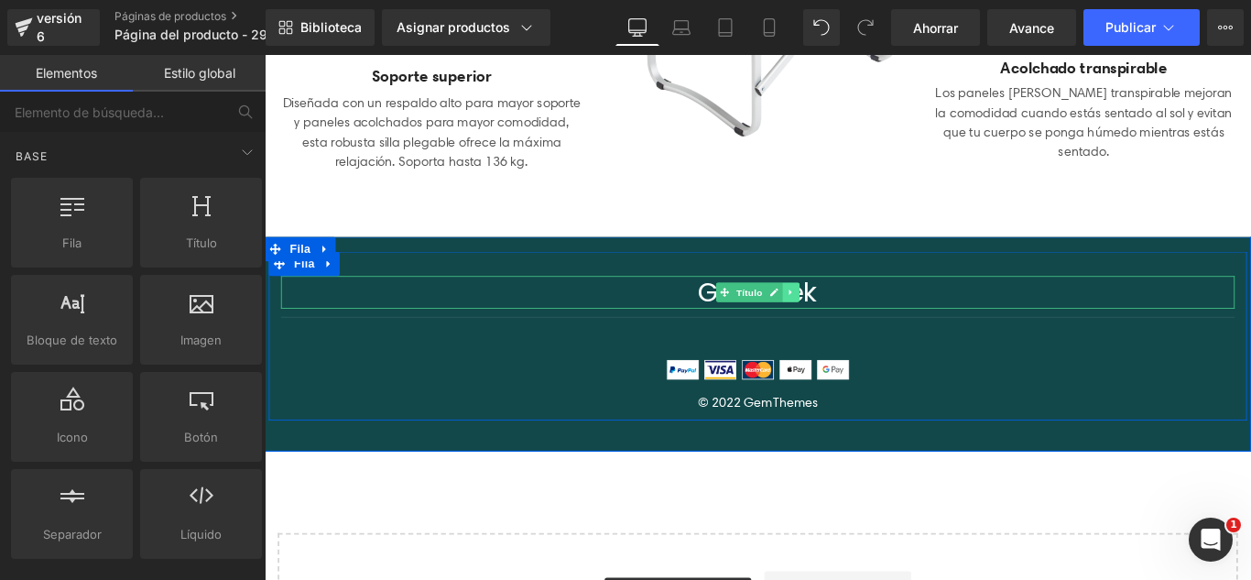
click at [852, 320] on icon at bounding box center [856, 321] width 10 height 11
click at [861, 322] on icon at bounding box center [866, 321] width 10 height 11
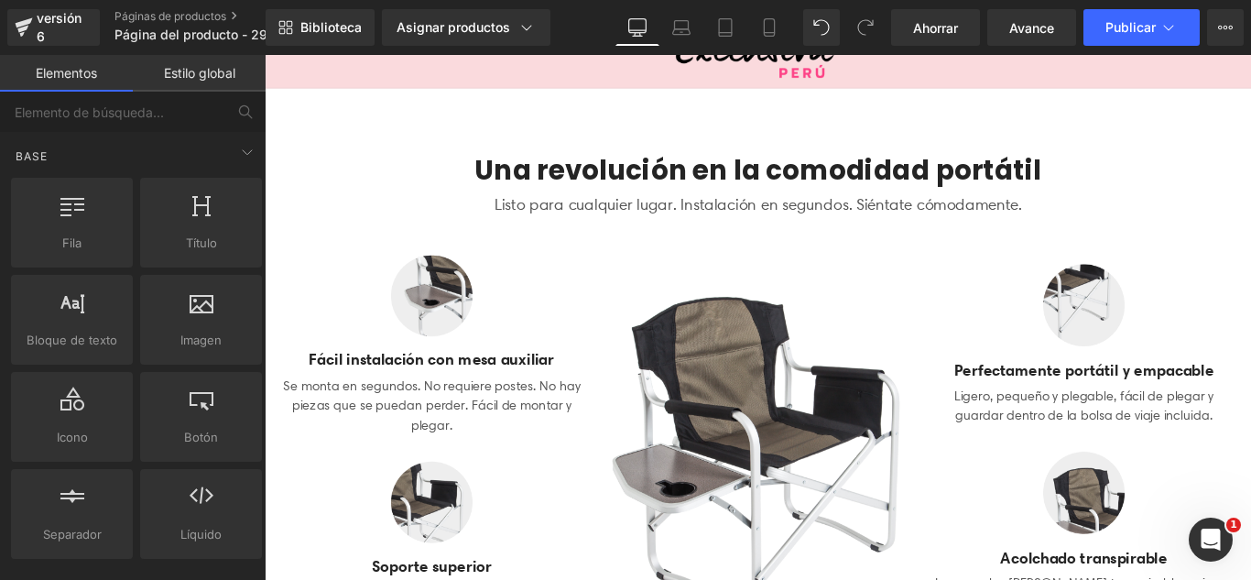
scroll to position [0, 0]
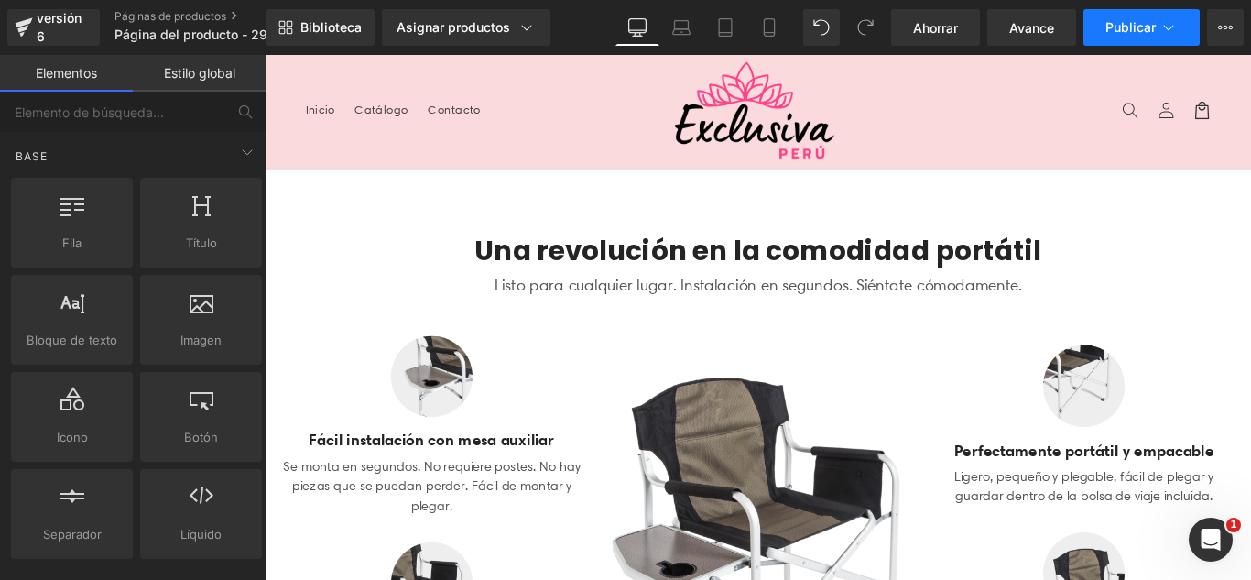
click at [1143, 21] on font "Publicar" at bounding box center [1130, 27] width 50 height 16
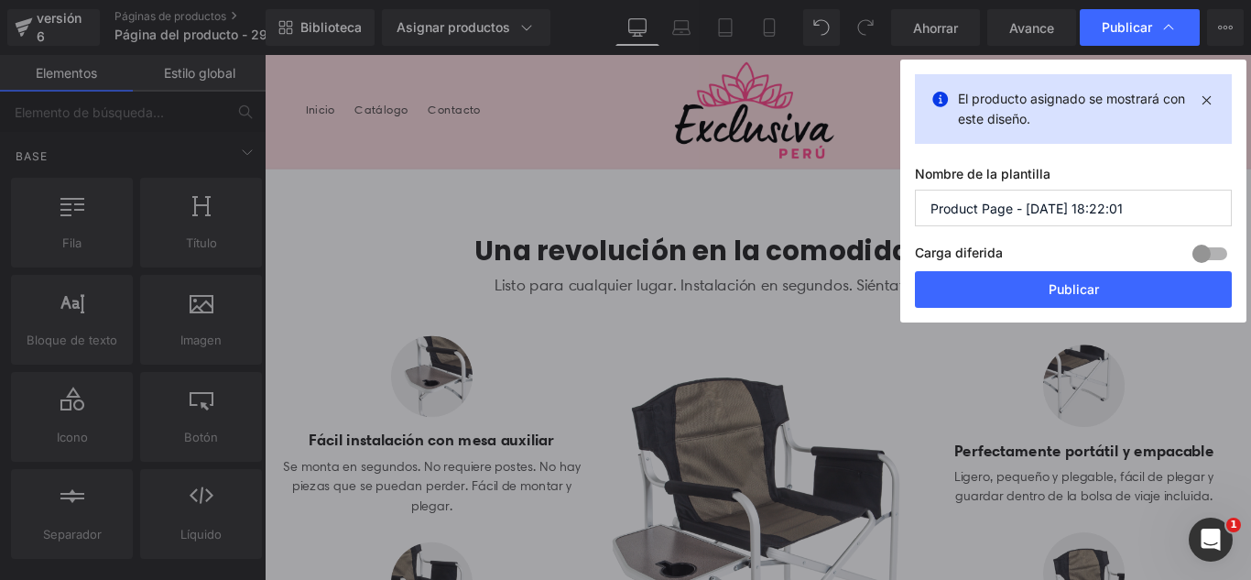
click at [1111, 208] on input "Product Page - Aug 29, 18:22:01" at bounding box center [1073, 208] width 317 height 37
click at [1112, 206] on input "Product Page - Aug 29, 18:22:01" at bounding box center [1073, 208] width 317 height 37
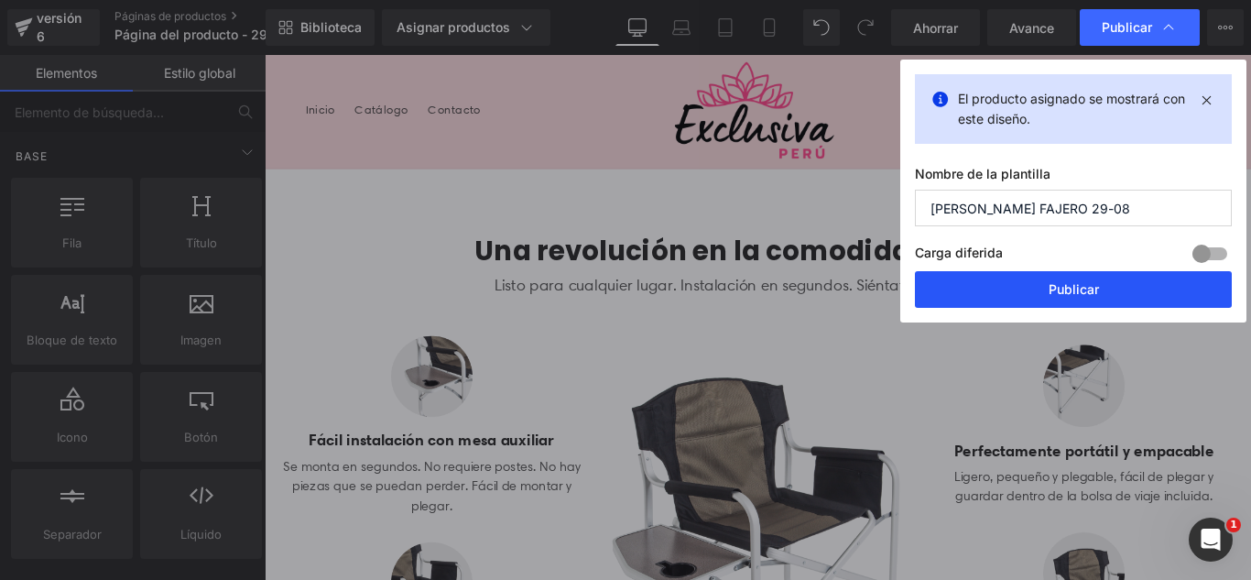
type input "BRASIER FAJERO 29-08"
click at [1114, 287] on button "Publicar" at bounding box center [1073, 289] width 317 height 37
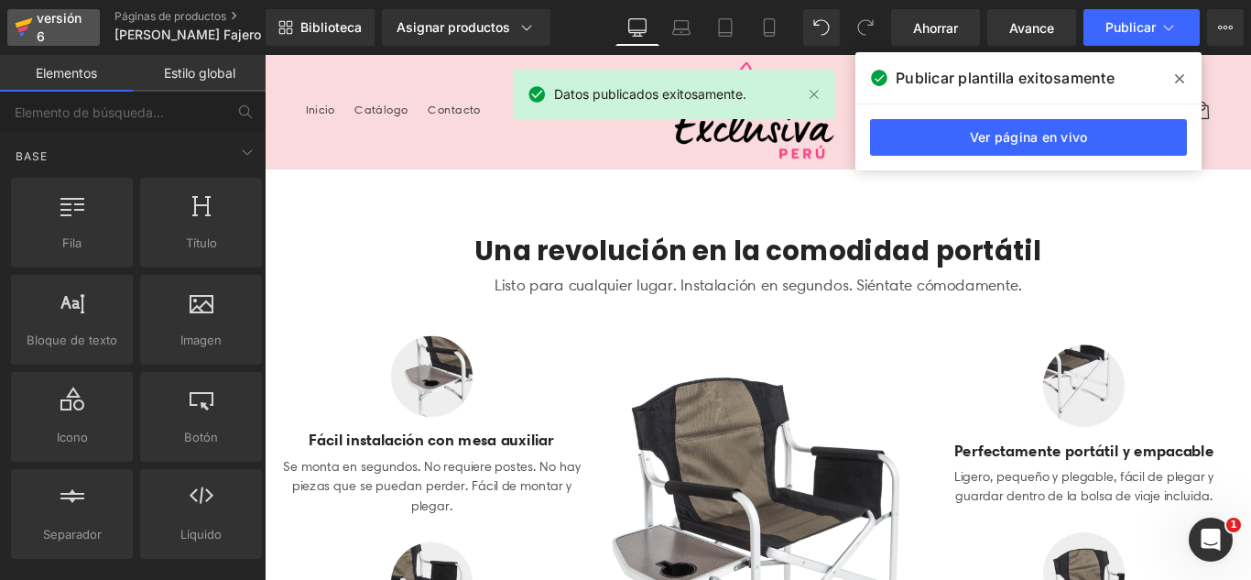
click at [46, 25] on font "versión 6" at bounding box center [59, 27] width 45 height 34
